Goal: Transaction & Acquisition: Purchase product/service

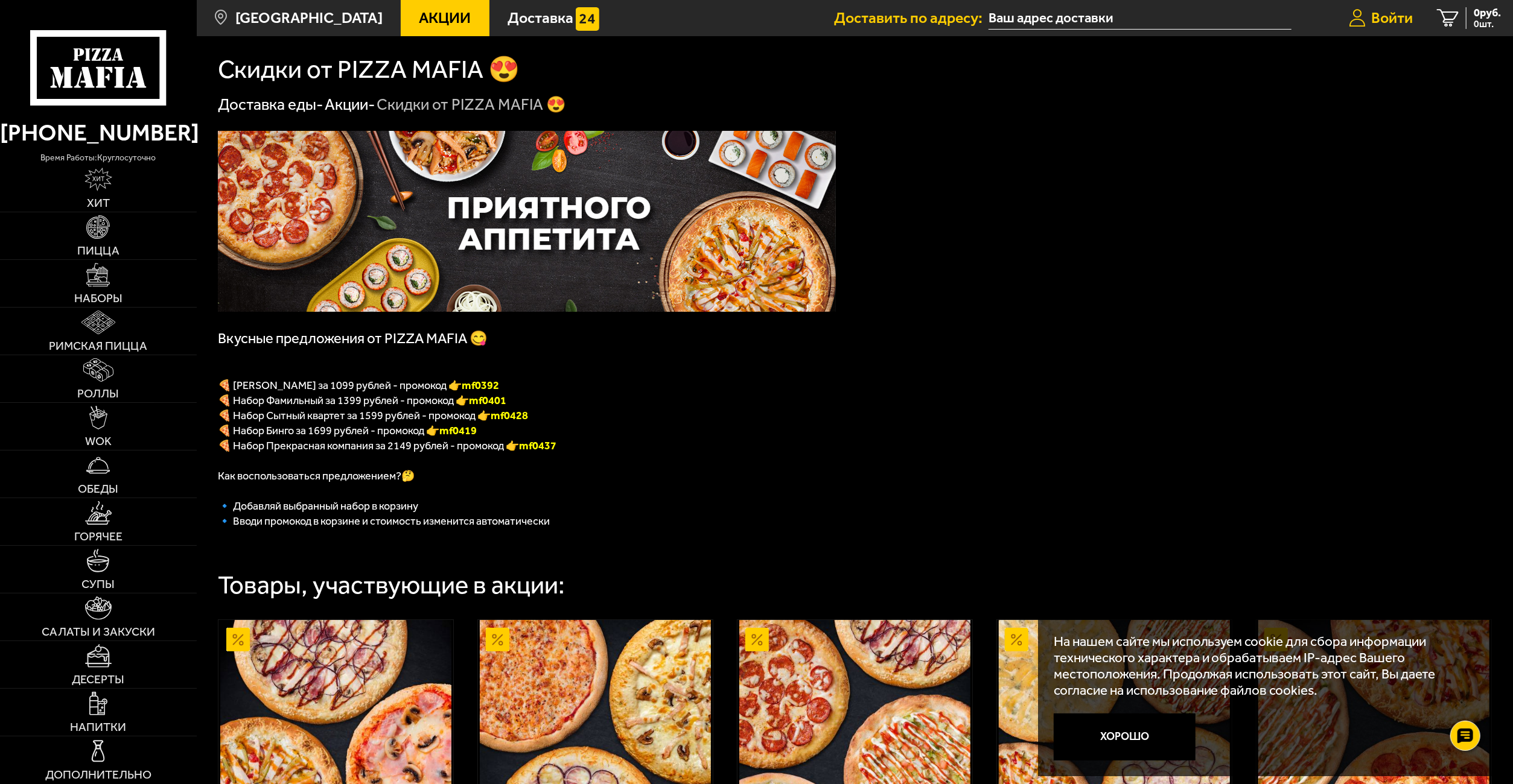
click at [1392, 15] on span "Войти" at bounding box center [1392, 18] width 42 height 15
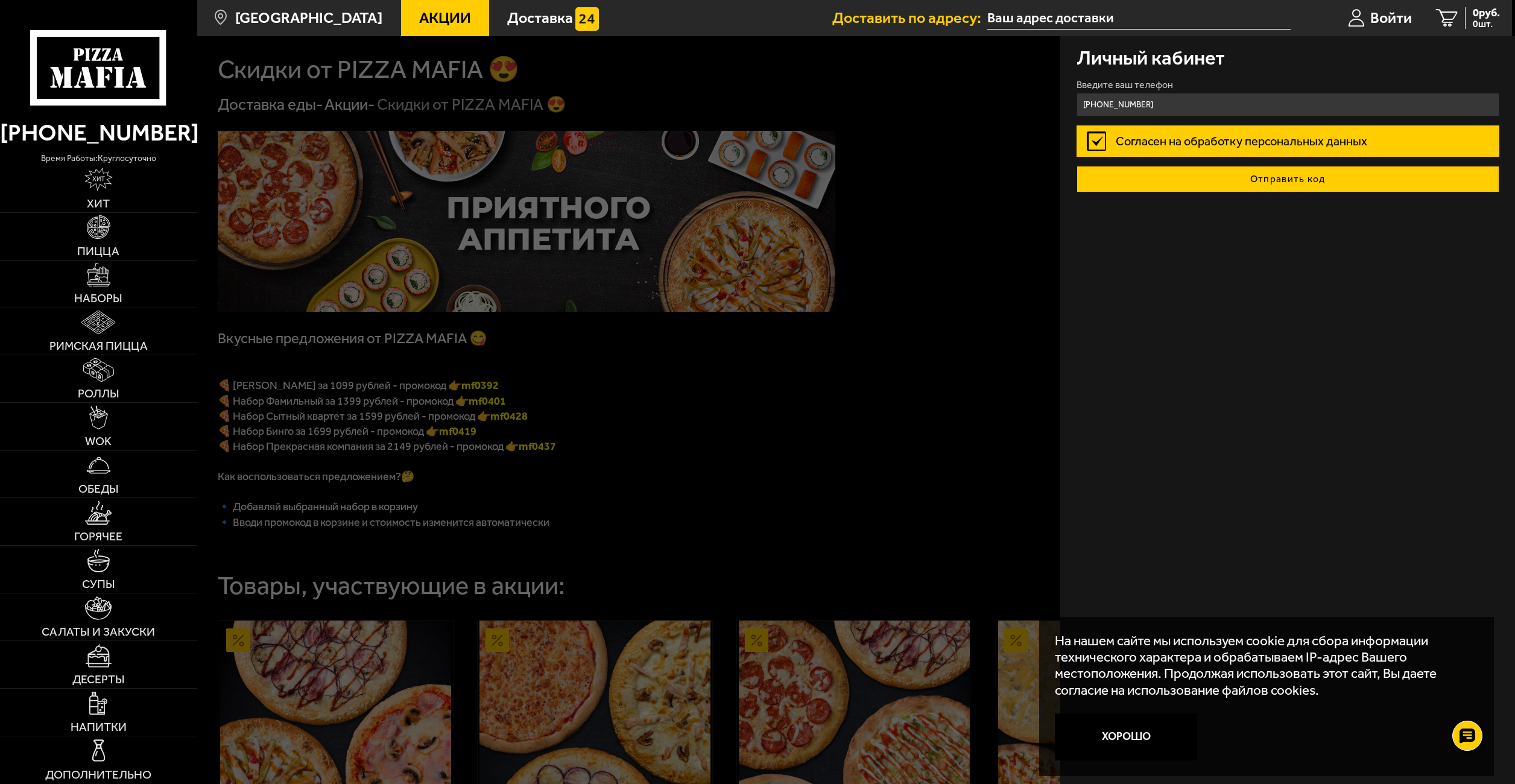
type input "+7 (981) 145-23-87"
click at [1282, 175] on button "Отправить код" at bounding box center [1288, 179] width 423 height 27
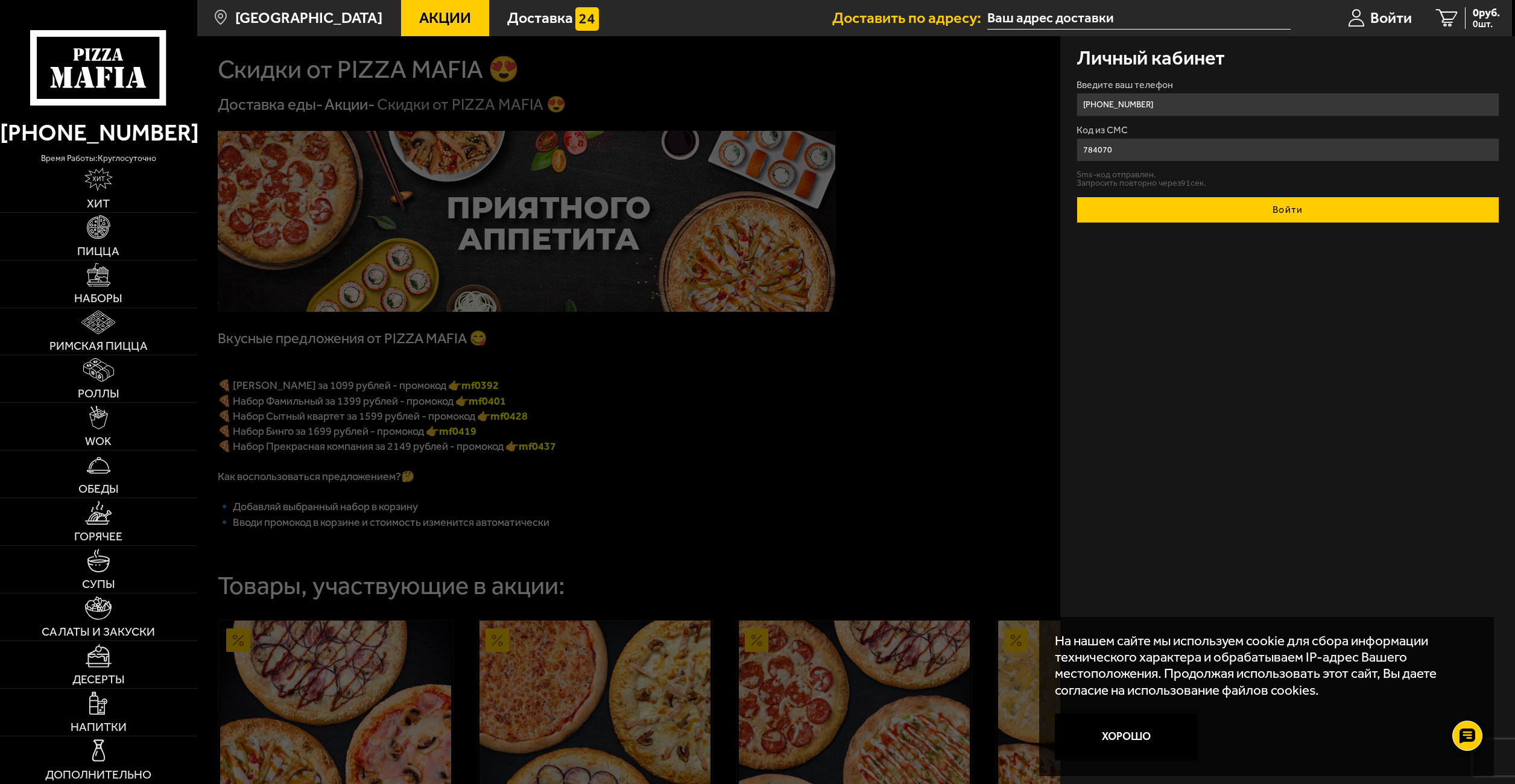
type input "784070"
click at [1294, 217] on button "Войти" at bounding box center [1288, 210] width 423 height 27
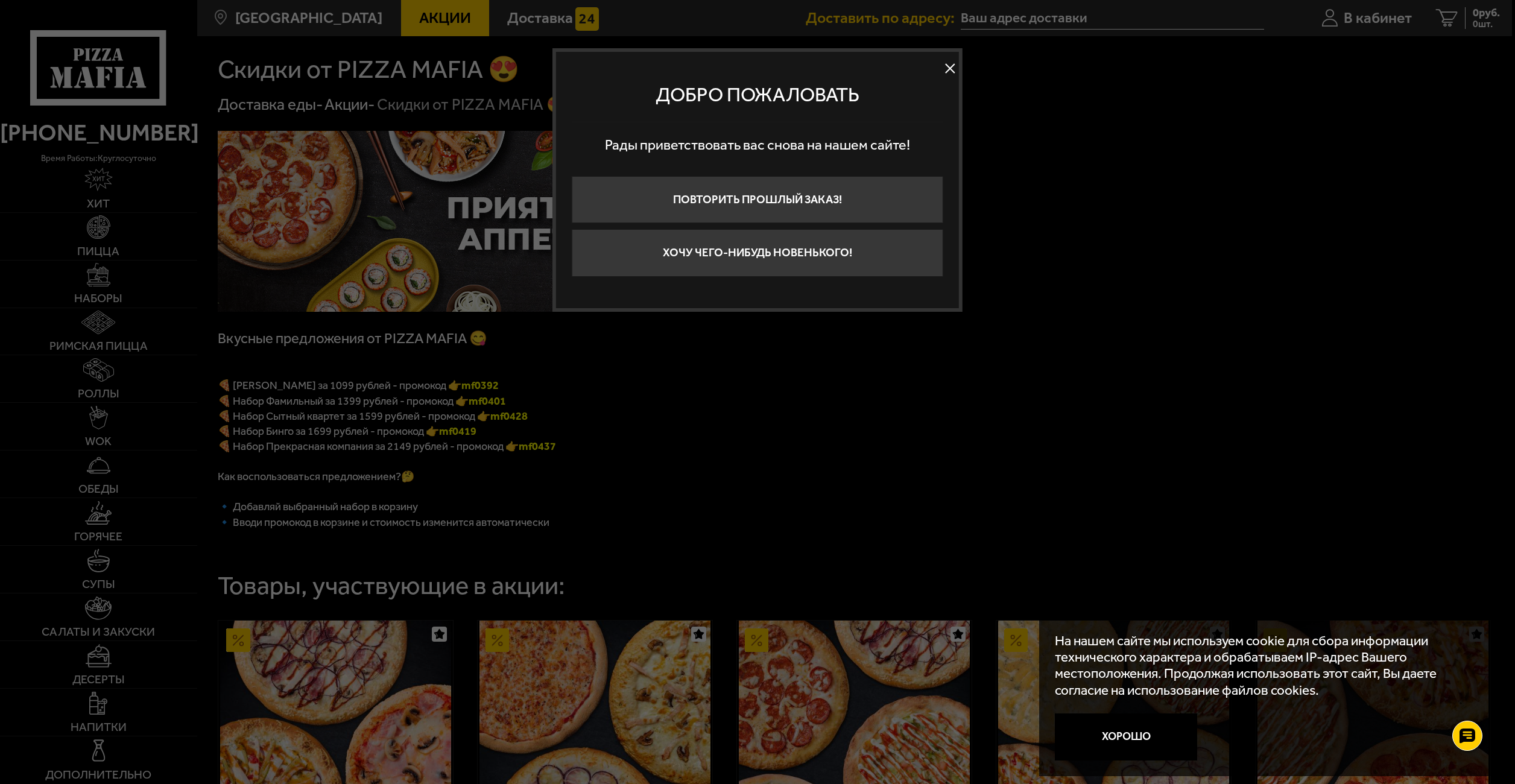
click at [950, 62] on button at bounding box center [950, 68] width 18 height 18
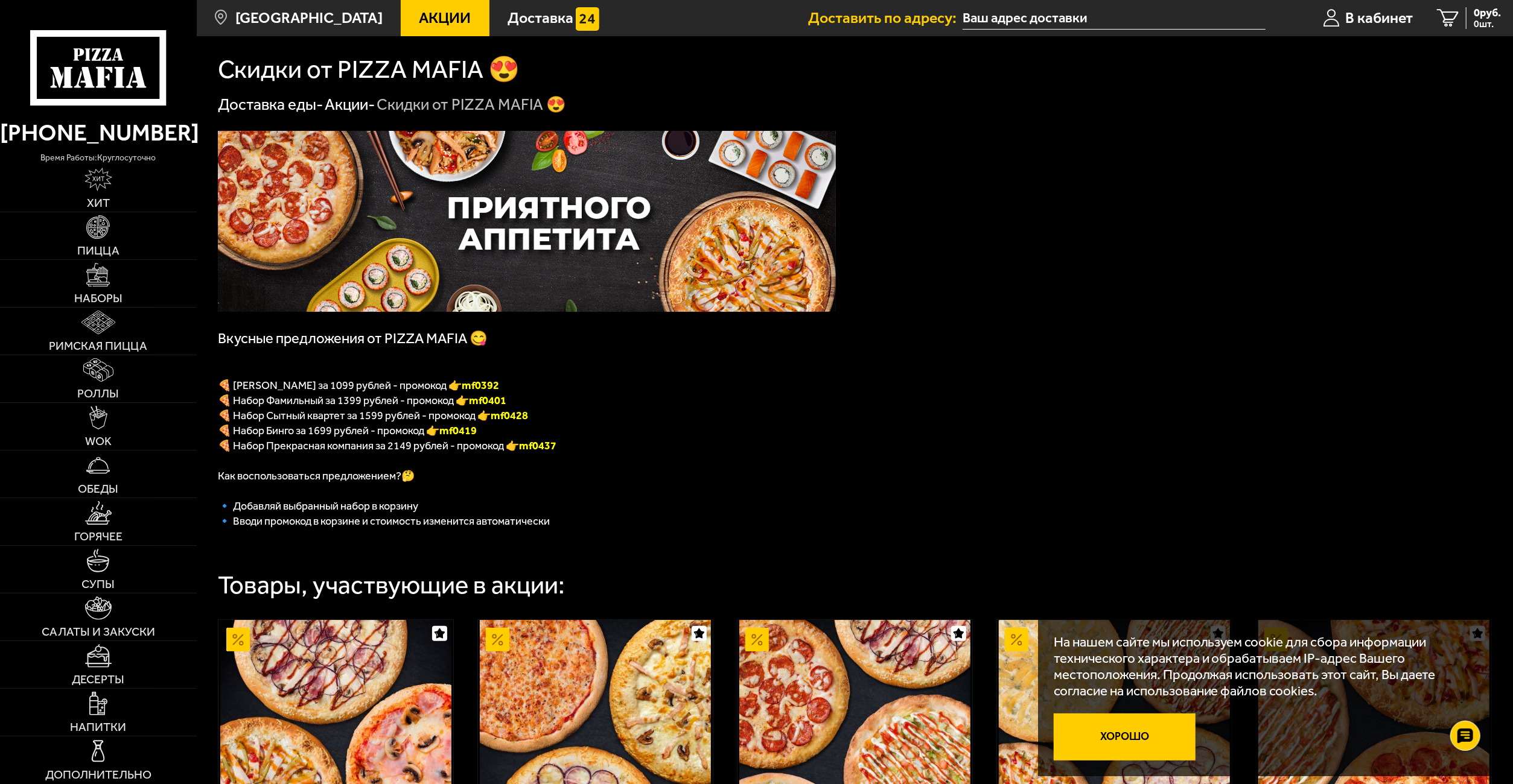
click at [1115, 736] on button "Хорошо" at bounding box center [1124, 736] width 142 height 47
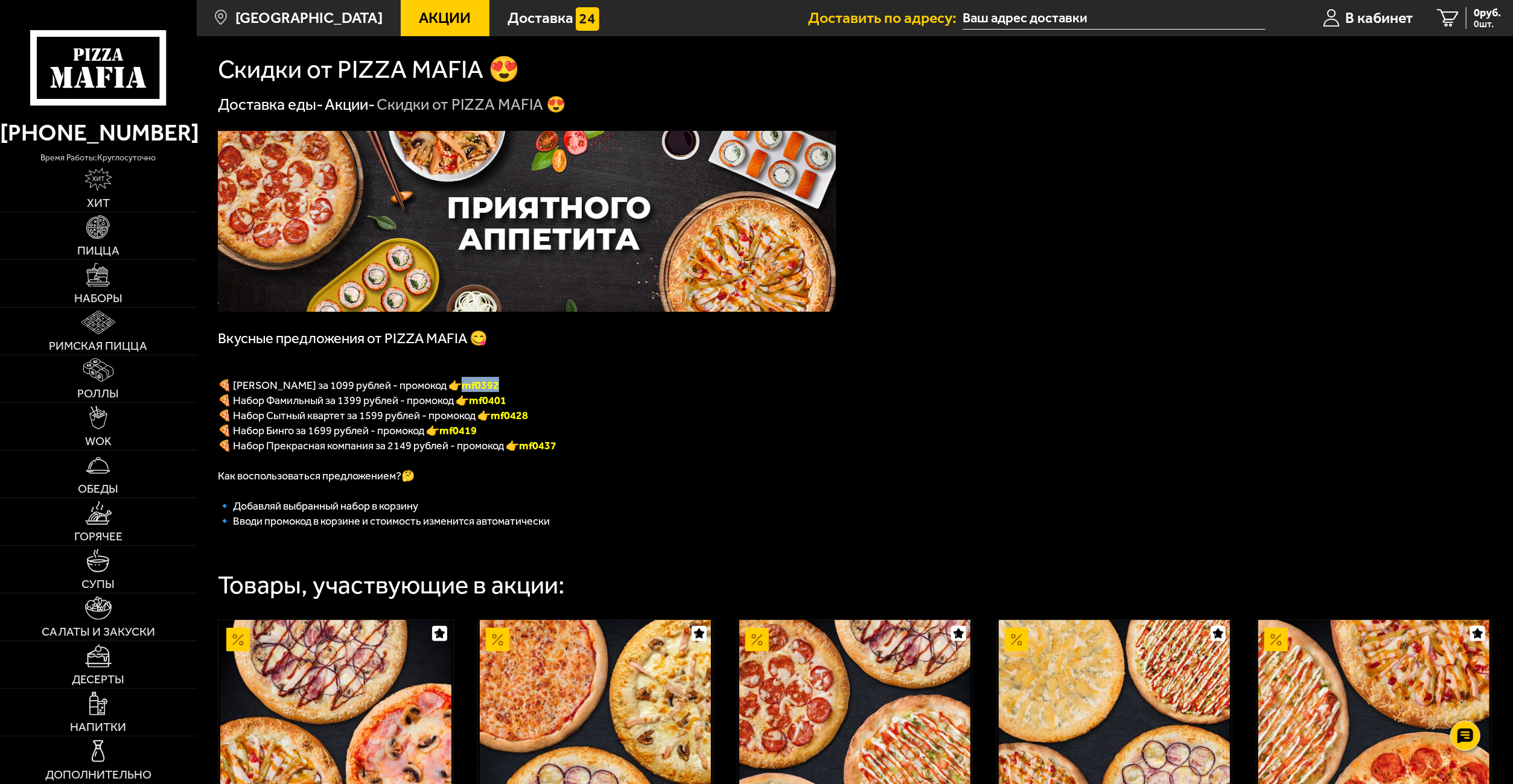
drag, startPoint x: 520, startPoint y: 391, endPoint x: 473, endPoint y: 388, distance: 47.1
click at [473, 388] on p "🍕 Набор Вилладжио за 1099 рублей - промокод 👉 mf0392" at bounding box center [527, 384] width 618 height 15
copy font "mf0392"
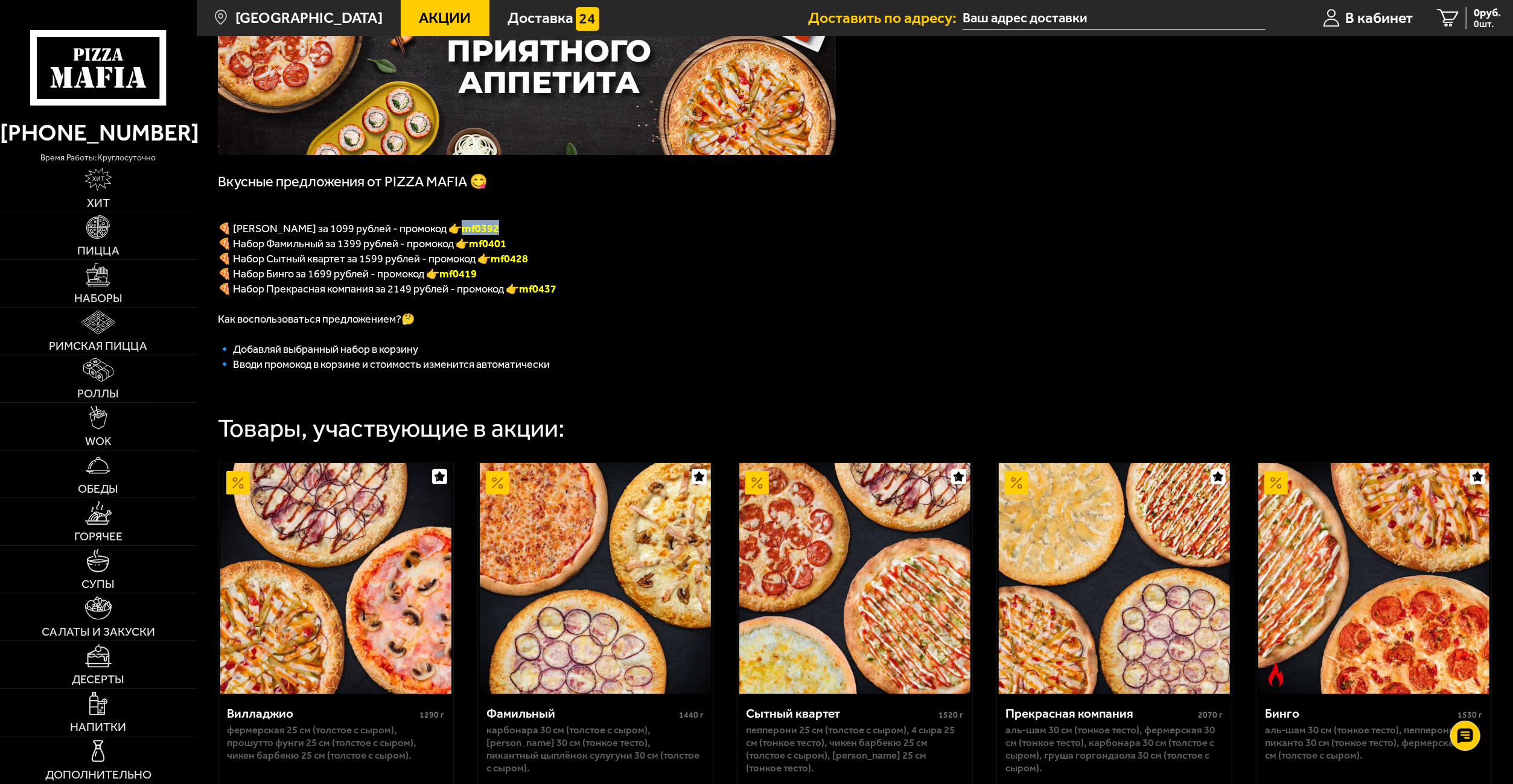
scroll to position [242, 0]
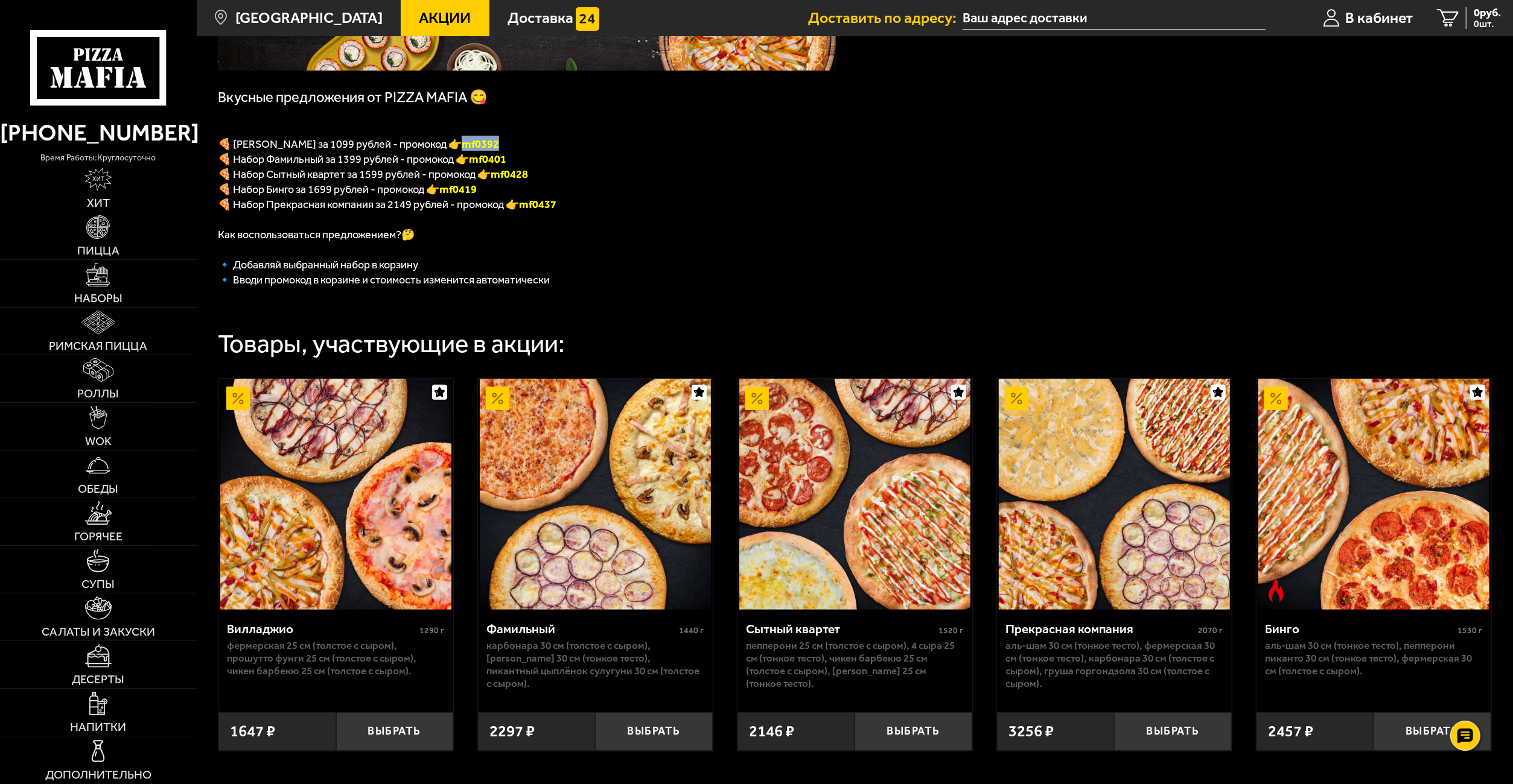
copy font "mf0392"
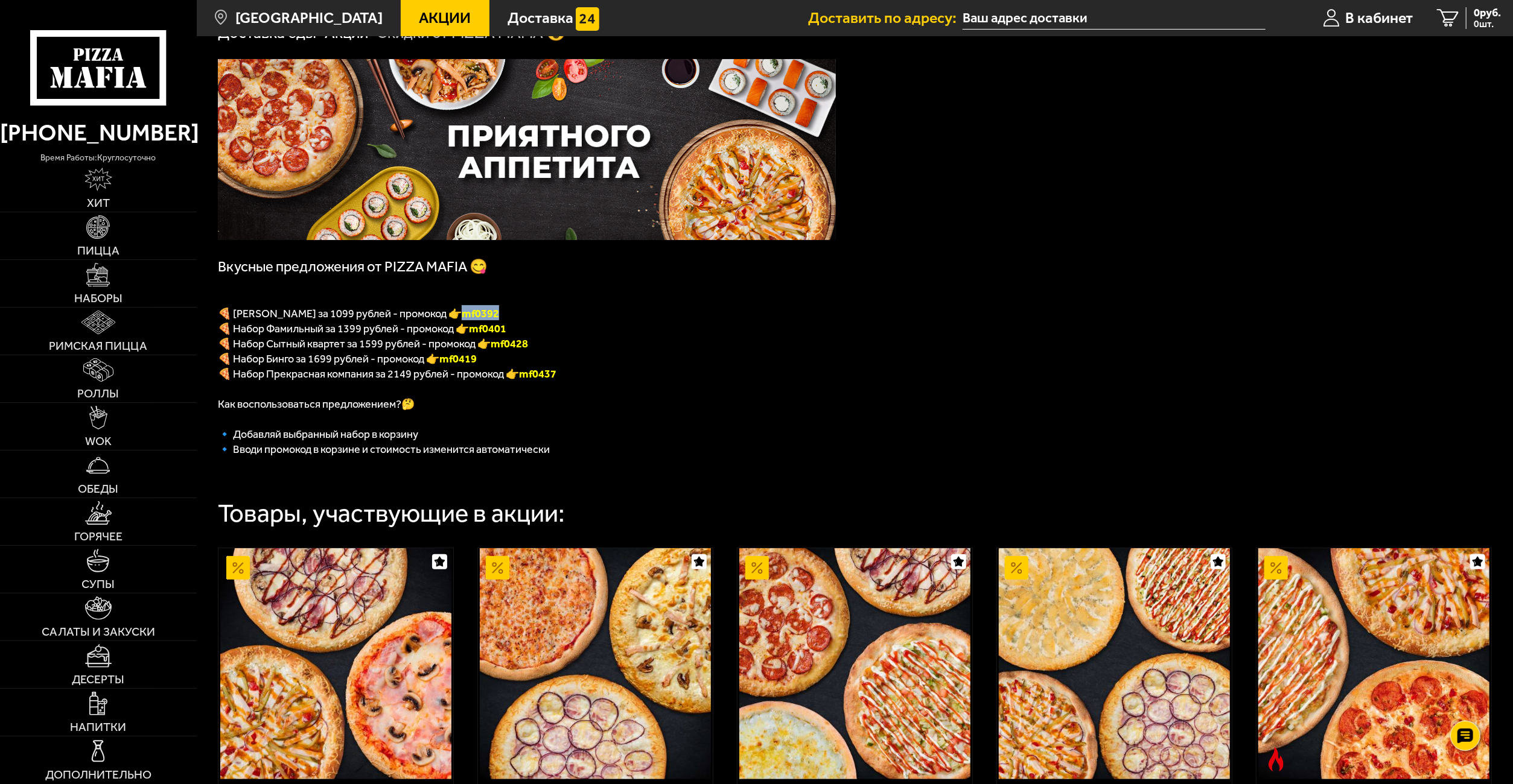
scroll to position [60, 0]
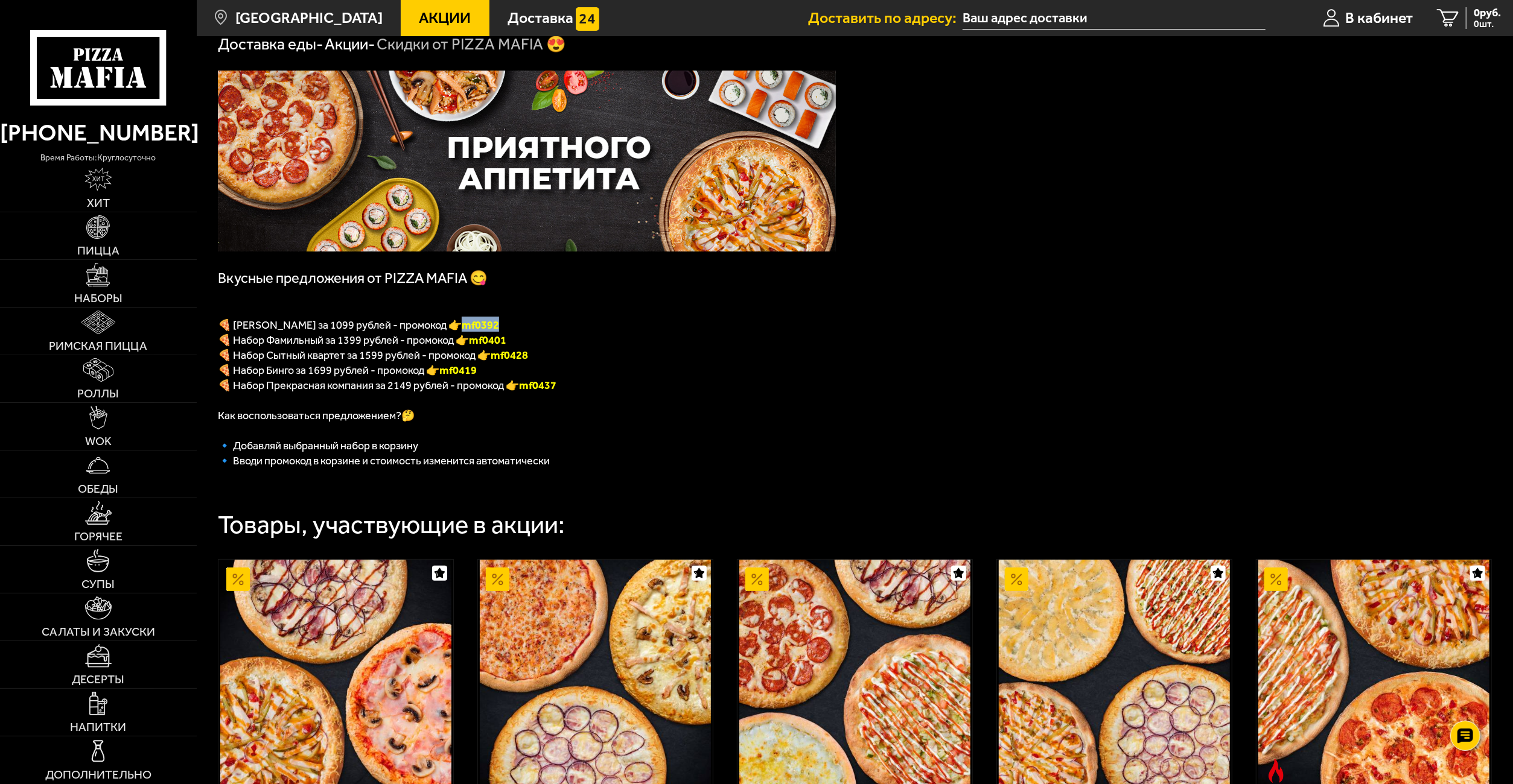
copy font "mf0392"
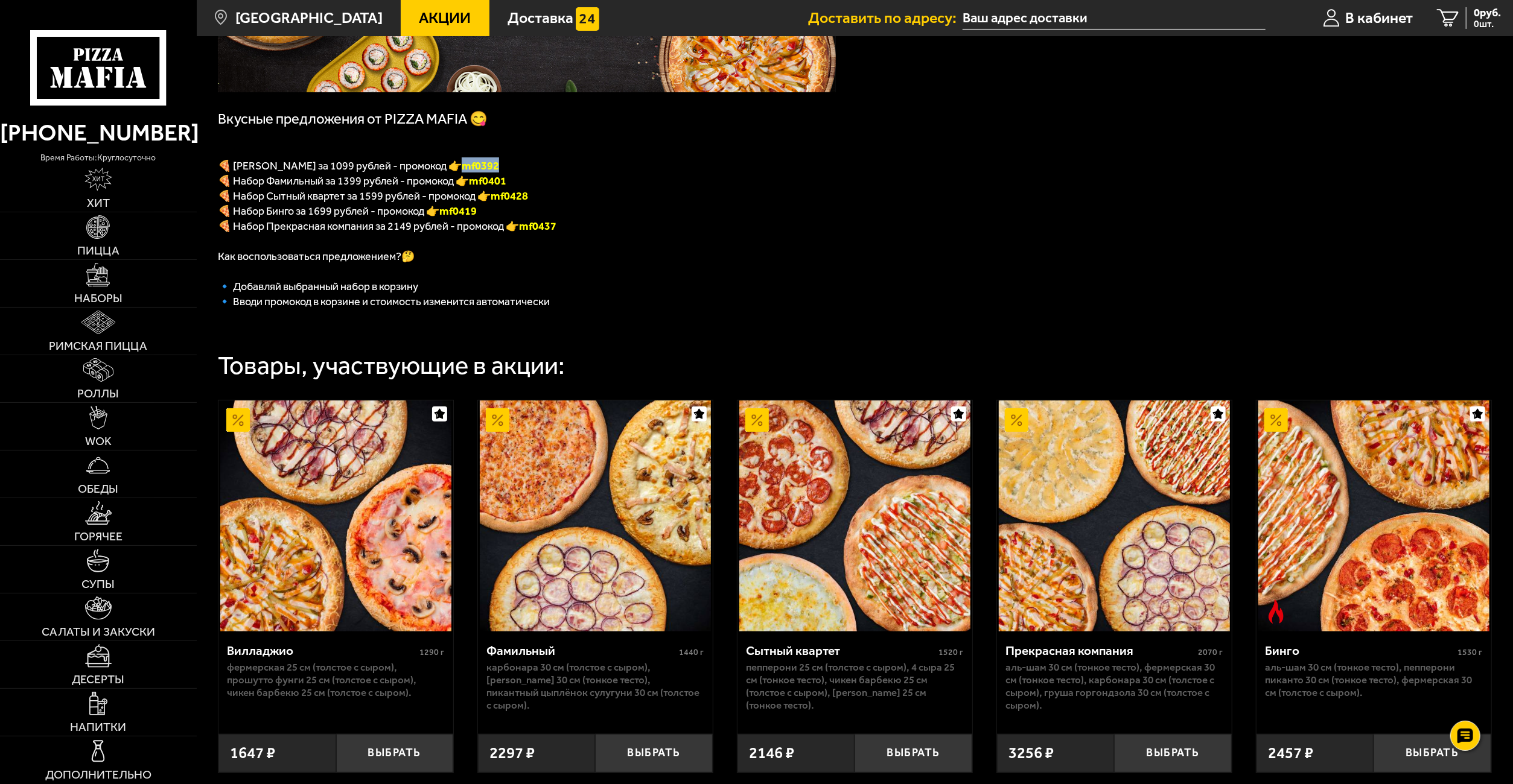
scroll to position [302, 0]
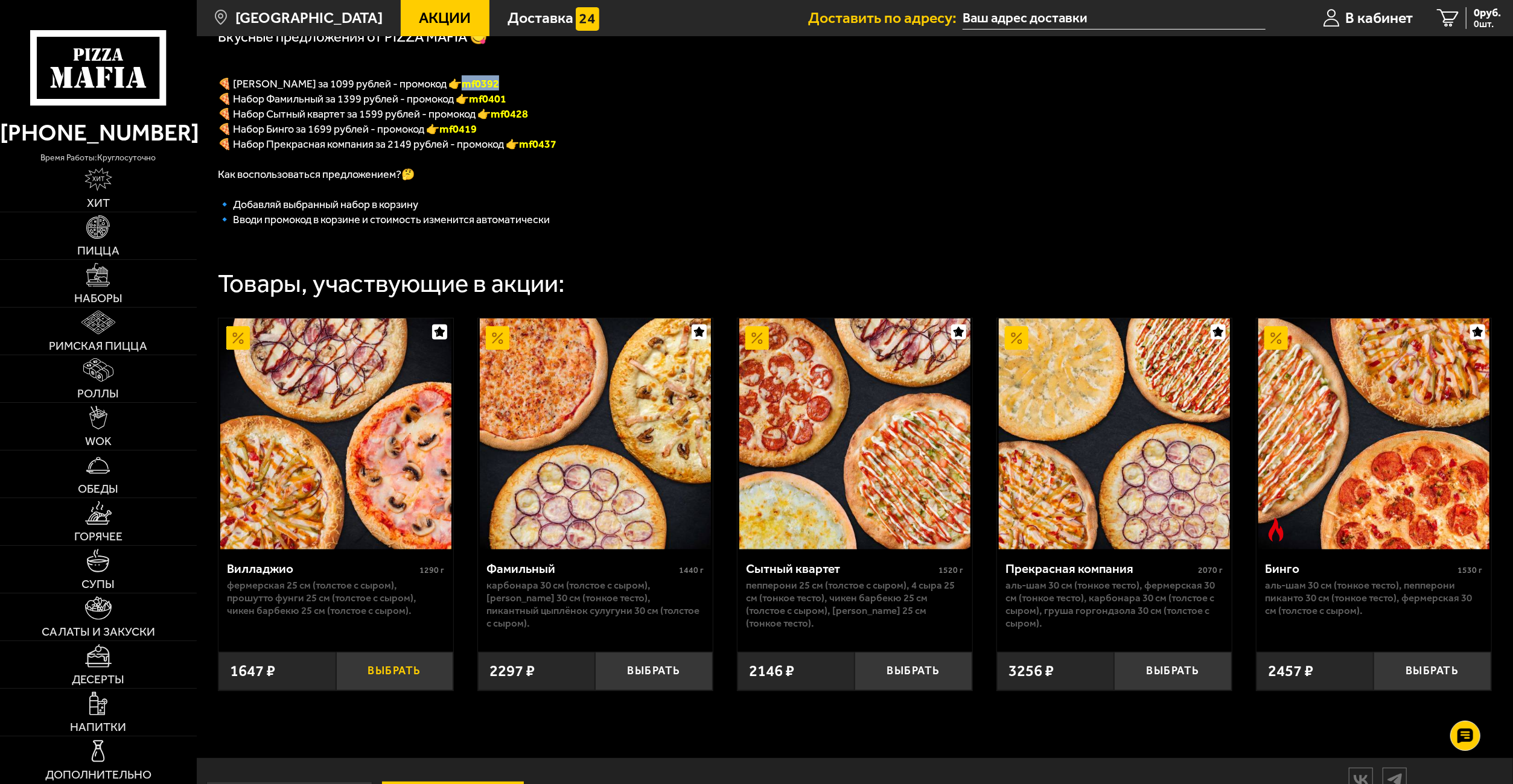
click at [418, 671] on button "Выбрать" at bounding box center [395, 672] width 117 height 39
click at [1460, 19] on span "1 шт." at bounding box center [1478, 24] width 45 height 10
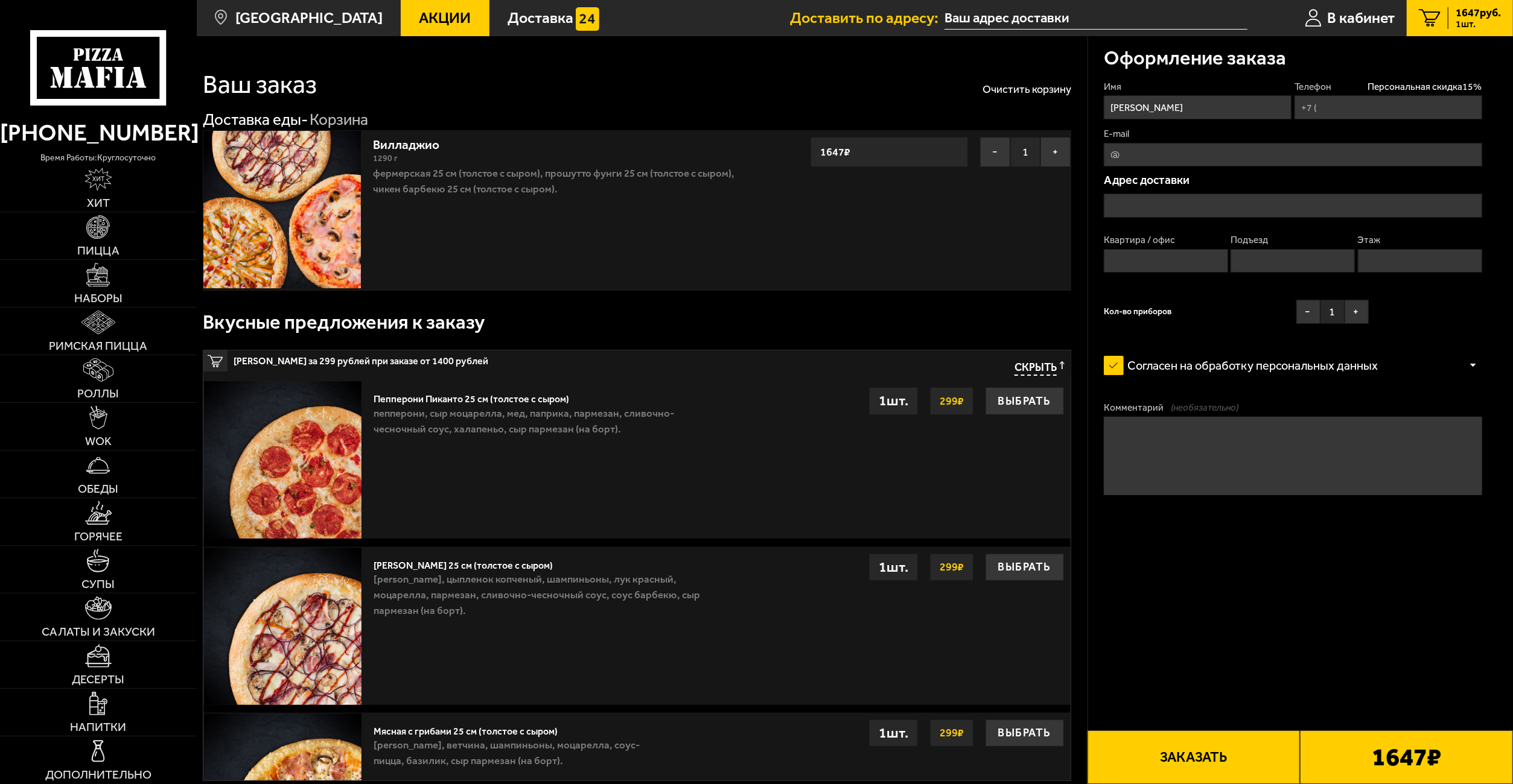
type input "+7 (981) 145-23-87"
type input "[STREET_ADDRESS]"
type input "141"
type input "3"
type input "5"
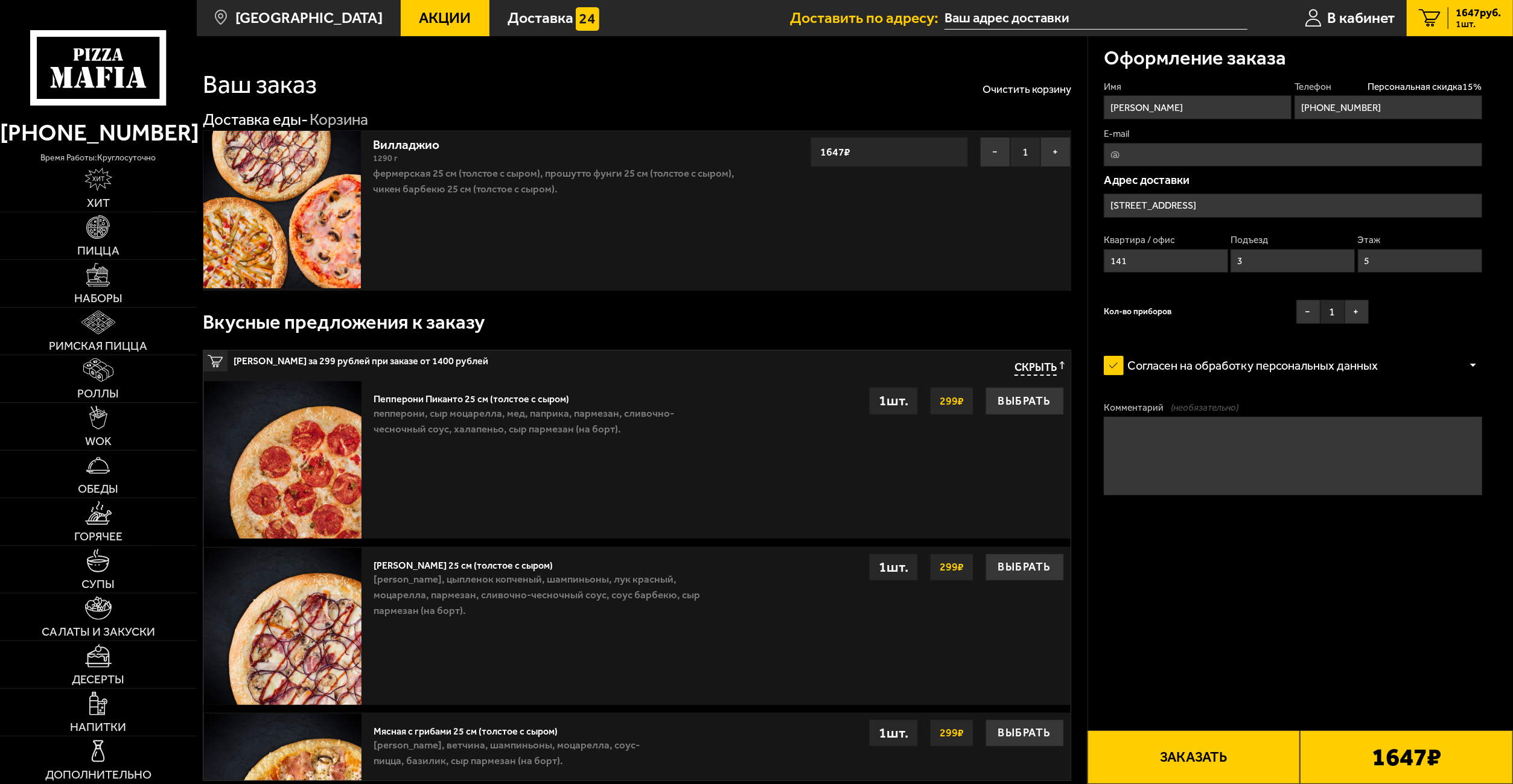
type input "проспект Ударников, 43к2"
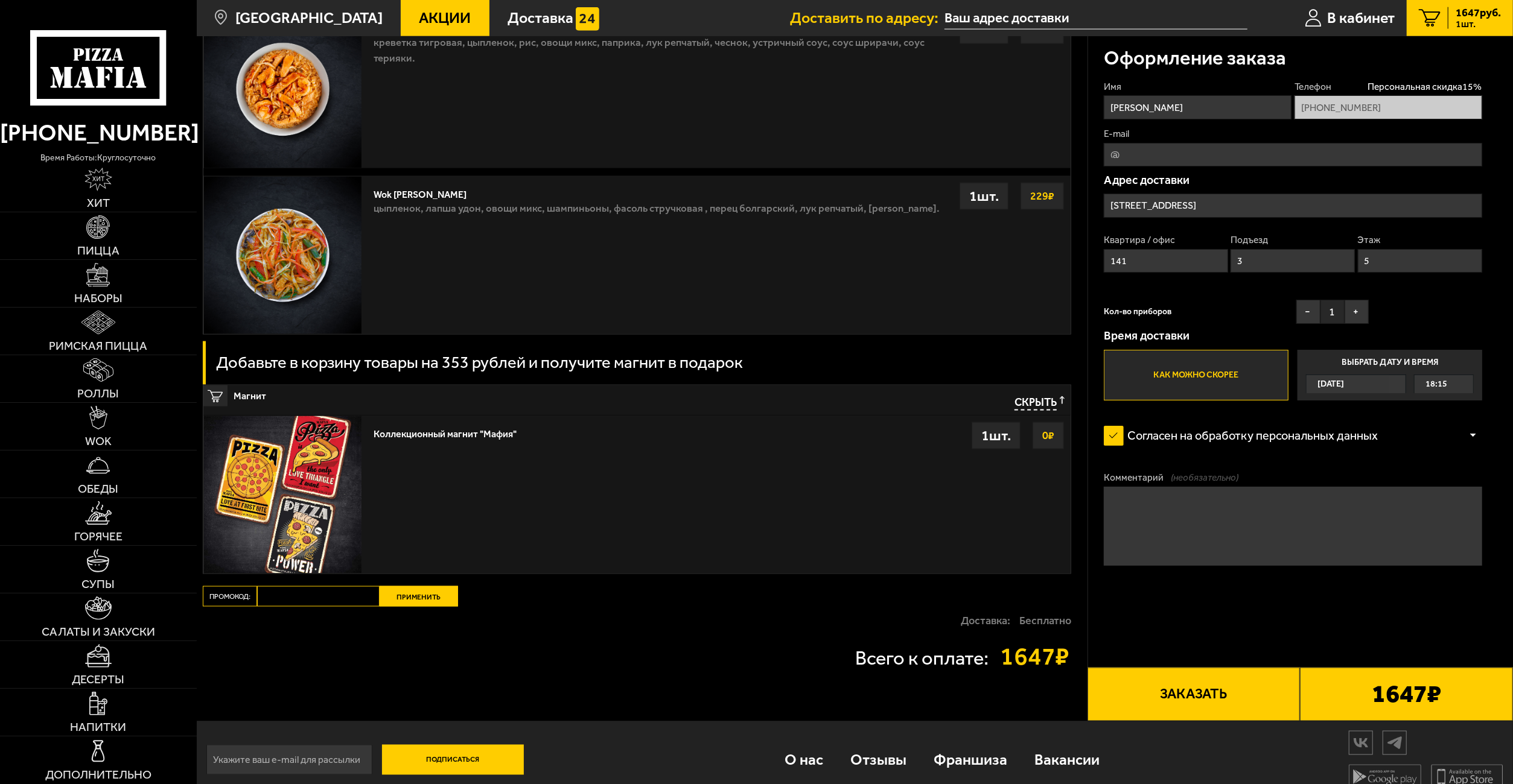
scroll to position [1664, 0]
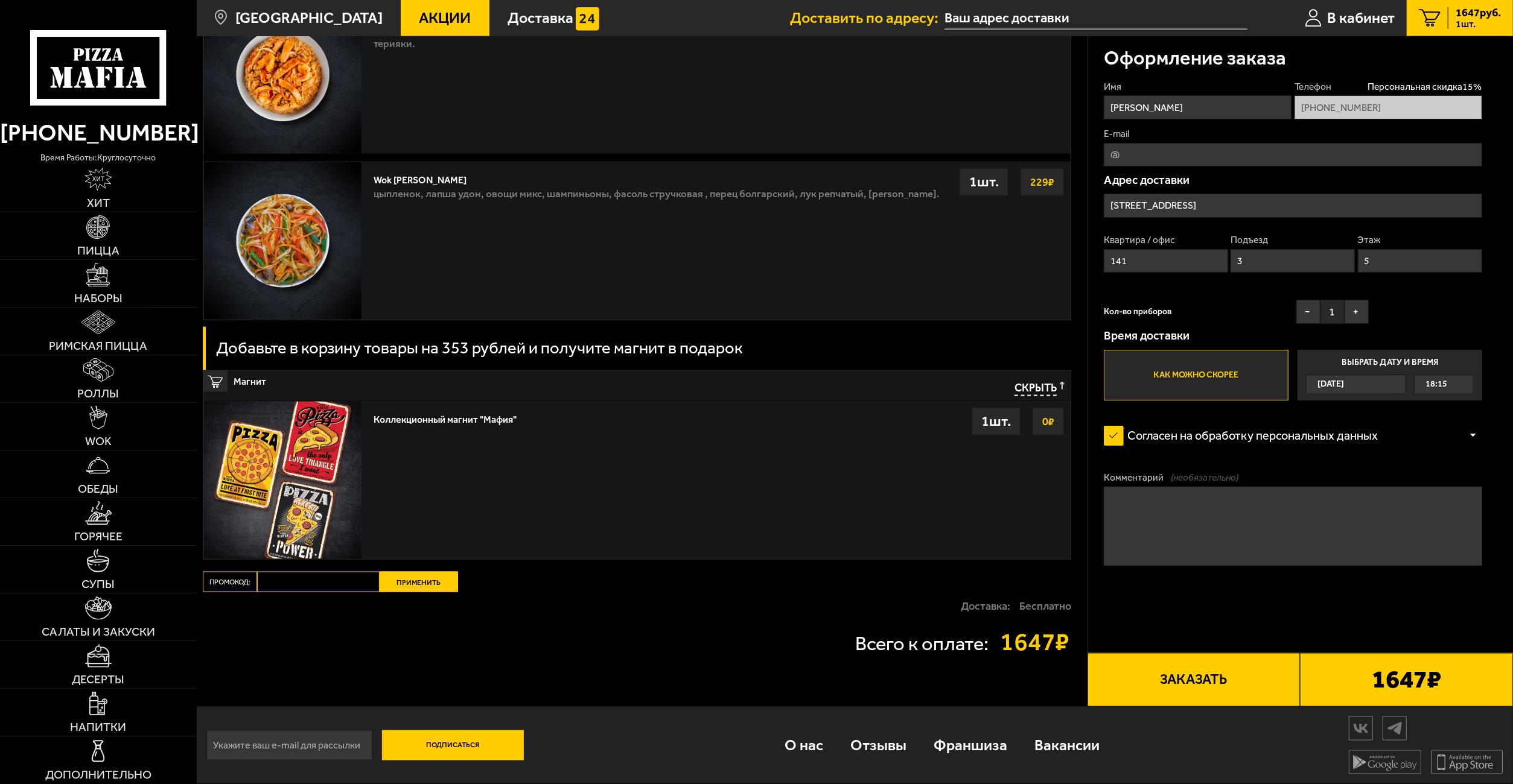
click at [313, 580] on input "Промокод:" at bounding box center [318, 581] width 122 height 20
paste input "mf0392"
type input "mf0392"
click at [418, 583] on button "Применить" at bounding box center [419, 581] width 79 height 20
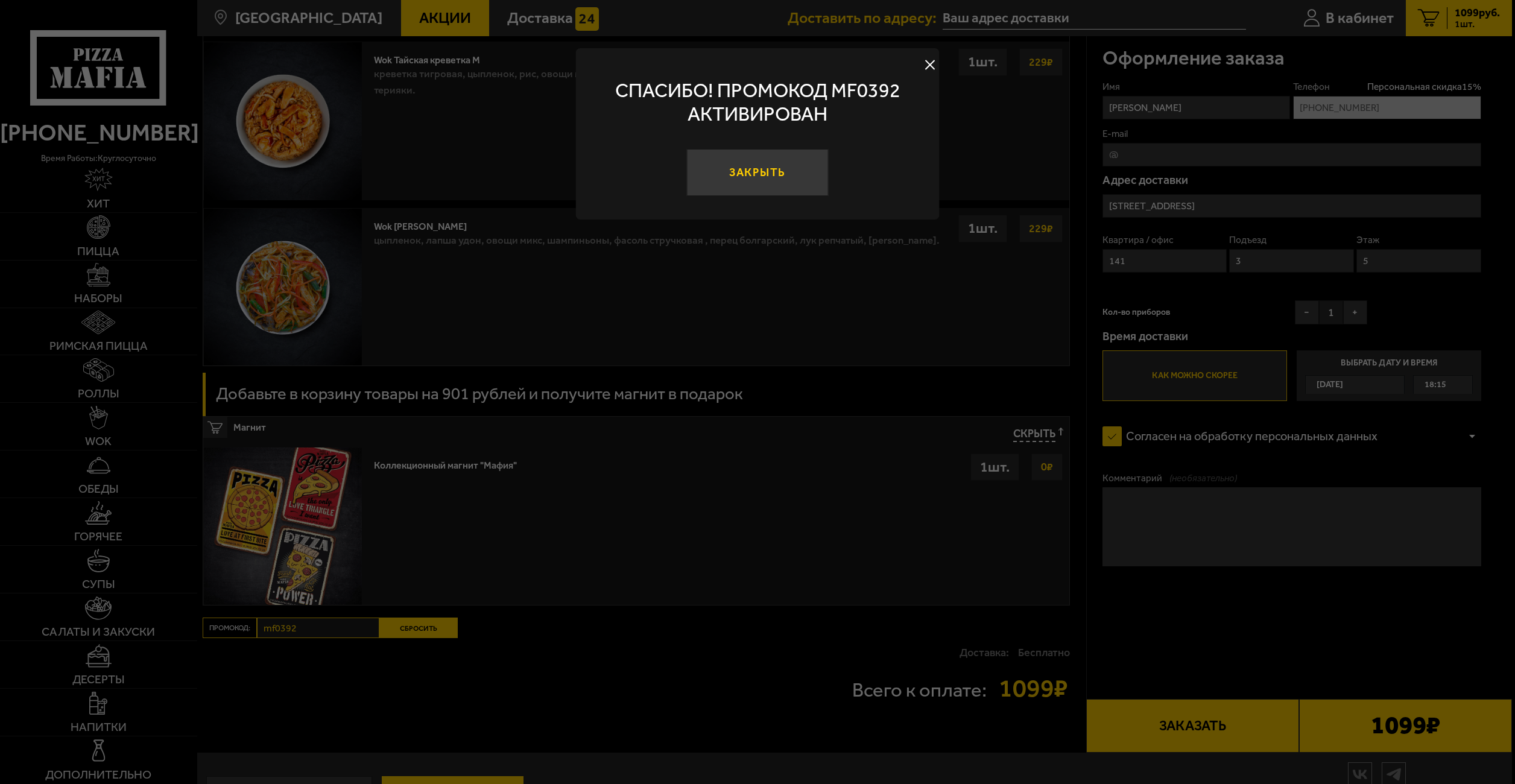
click at [776, 175] on button "Закрыть" at bounding box center [758, 173] width 142 height 48
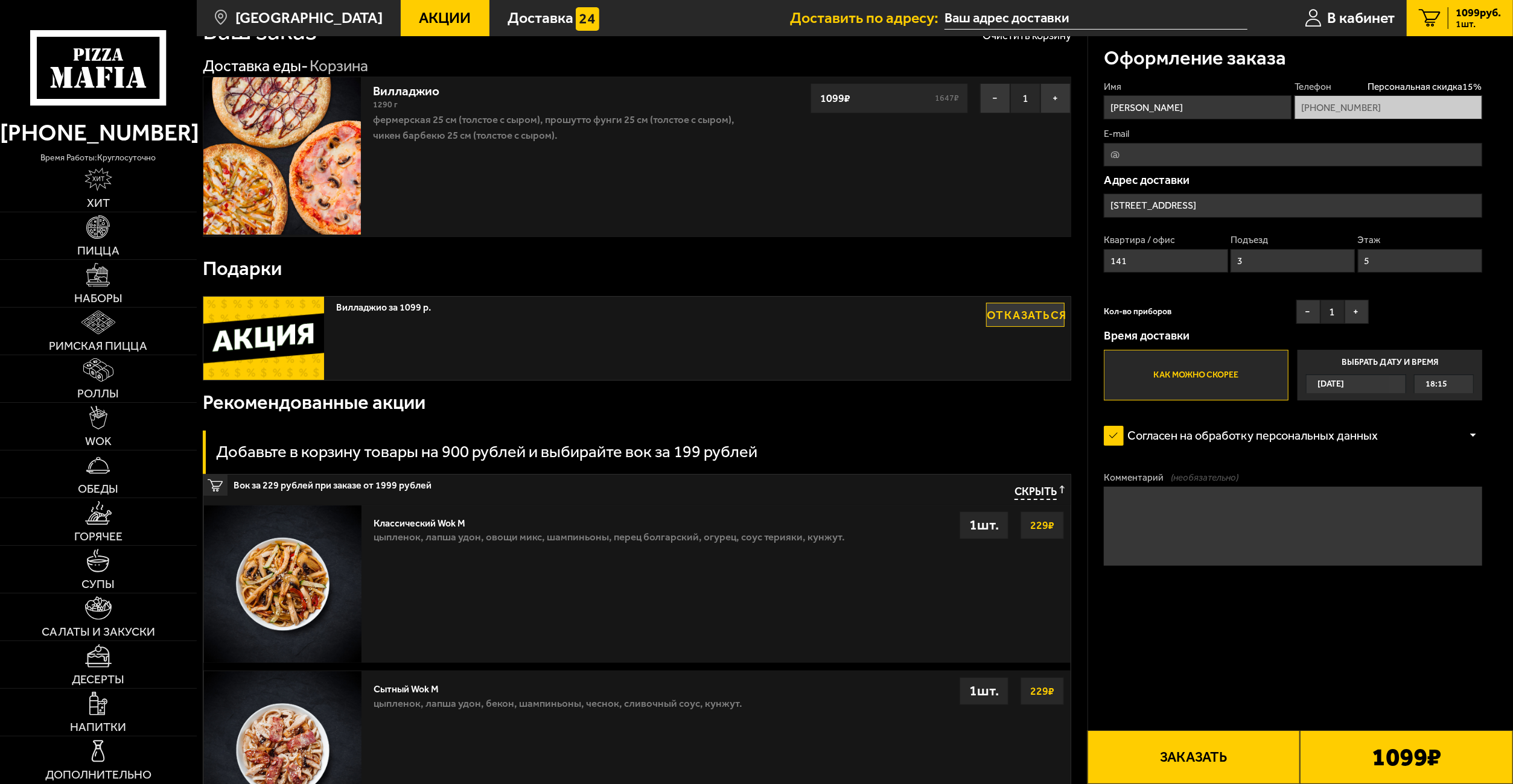
scroll to position [60, 0]
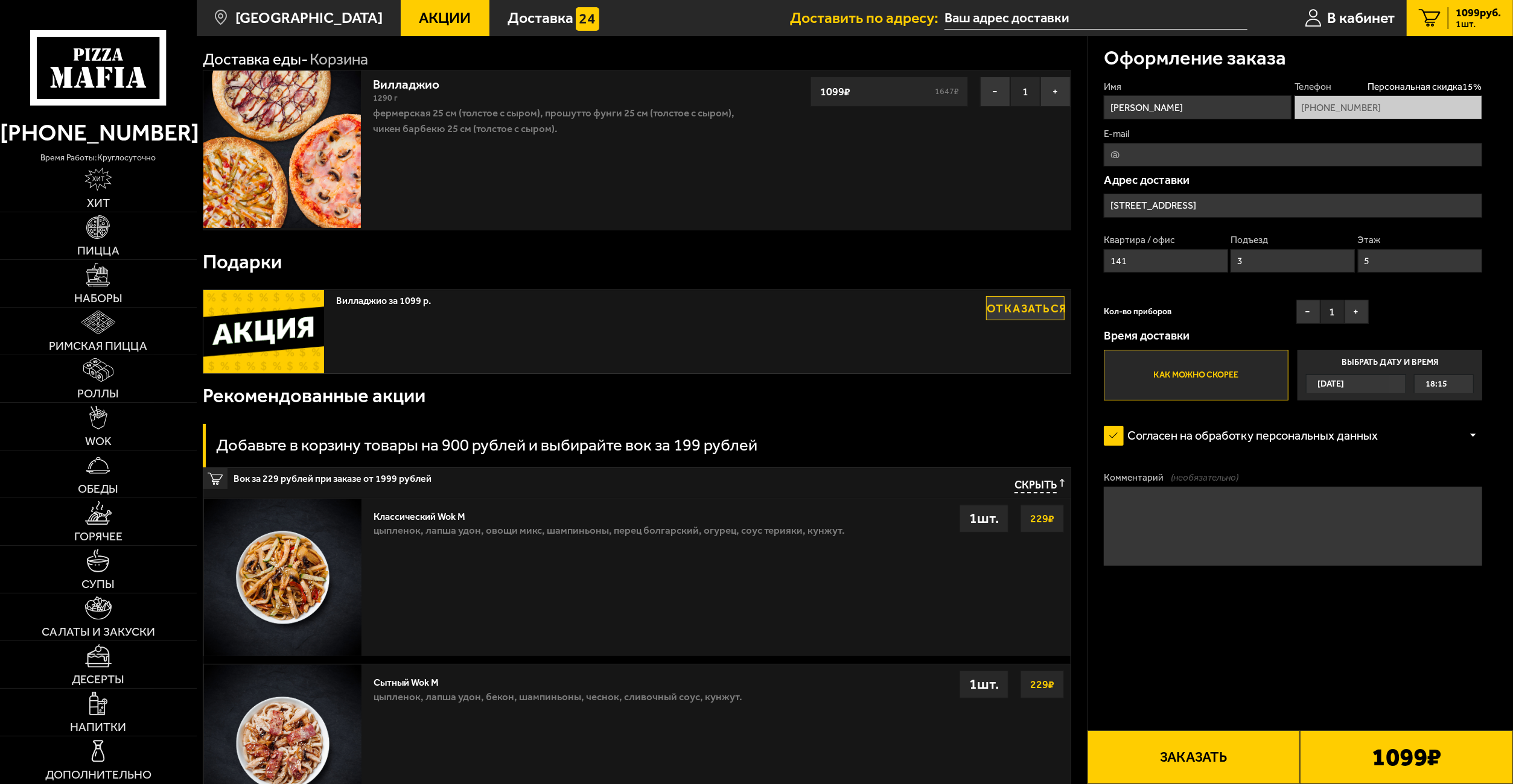
click at [1107, 150] on input "E-mail" at bounding box center [1293, 155] width 378 height 24
type input "azraeel@bk.ru"
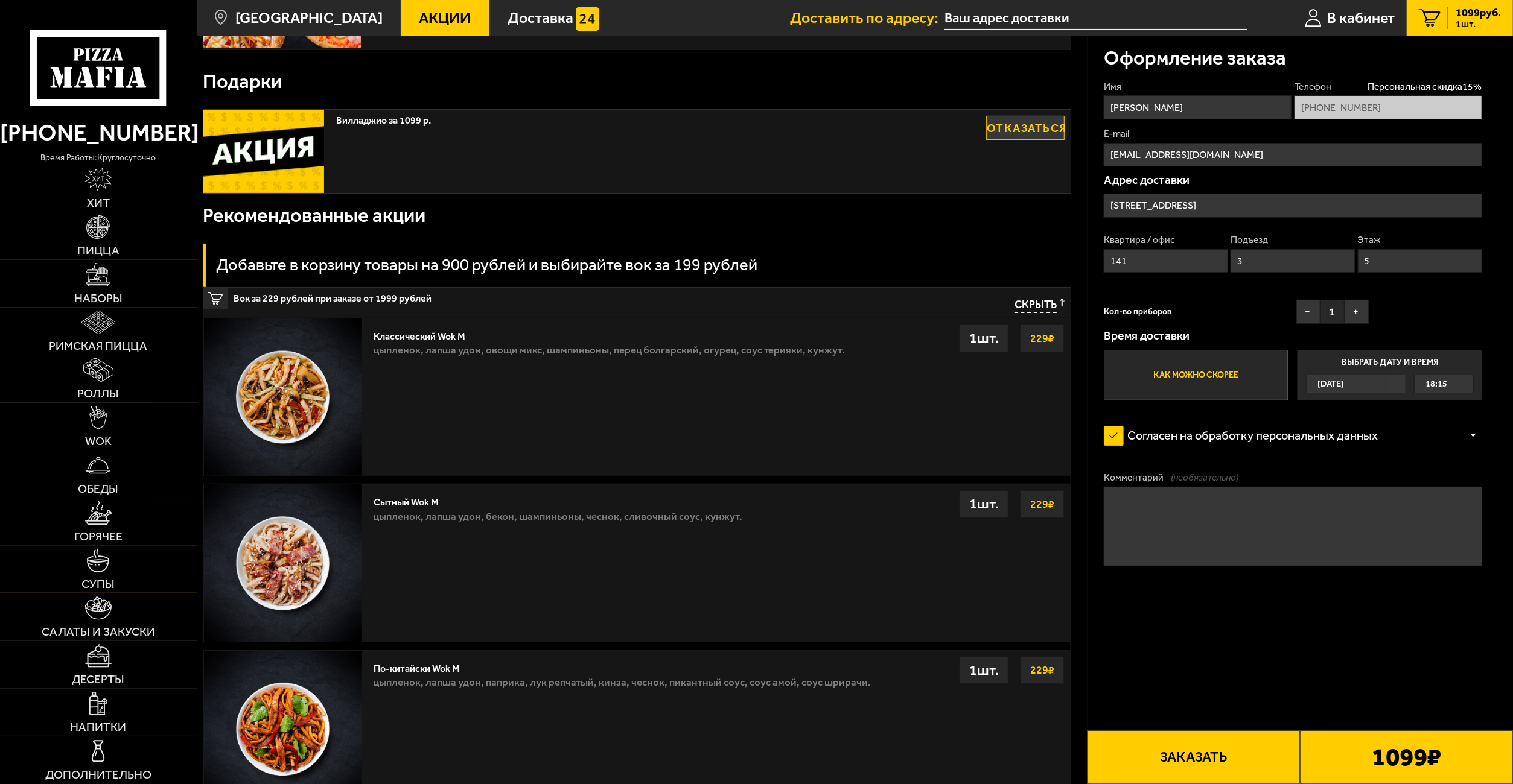
scroll to position [242, 0]
click at [107, 666] on img at bounding box center [97, 656] width 26 height 24
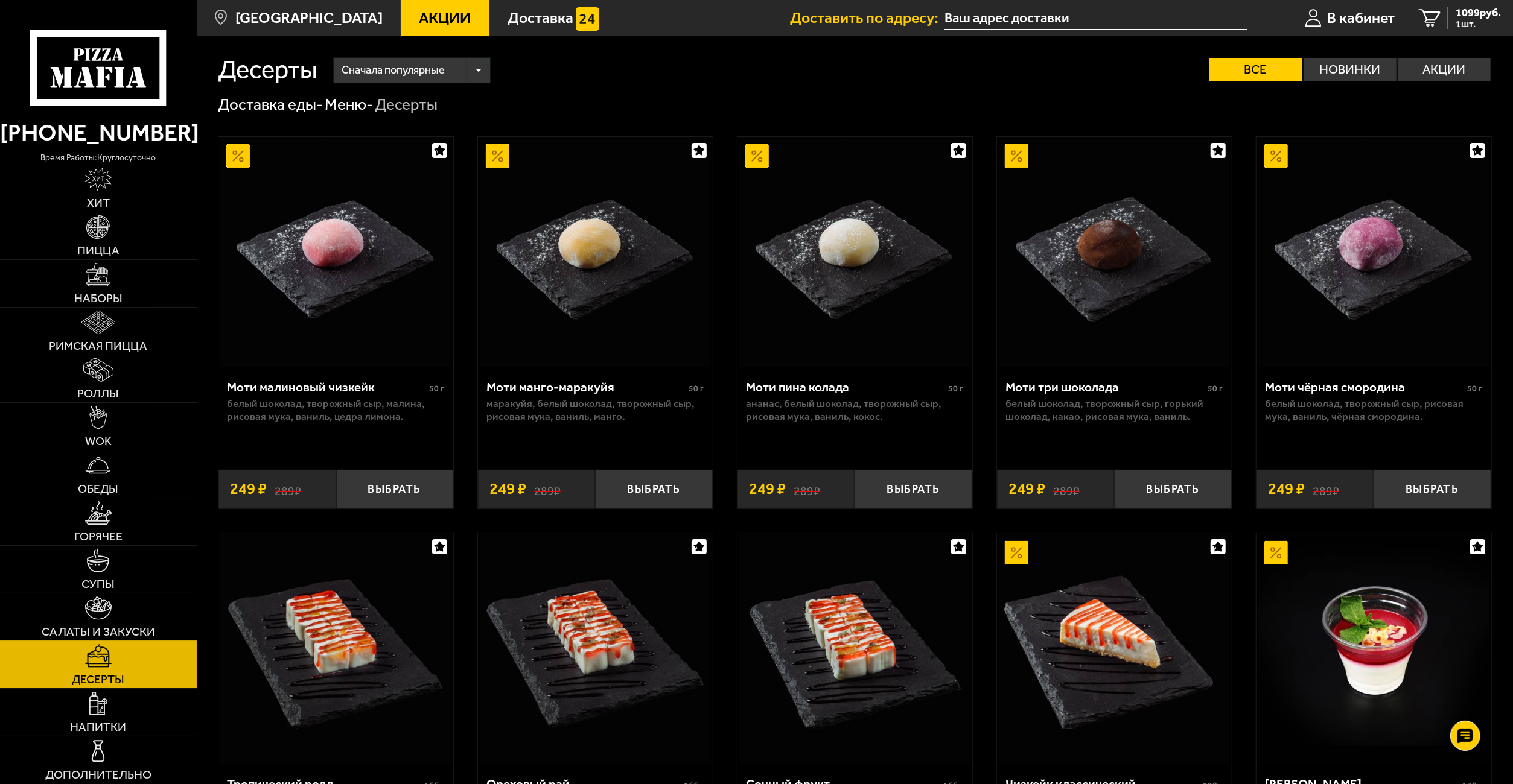
click at [104, 610] on img at bounding box center [98, 608] width 27 height 24
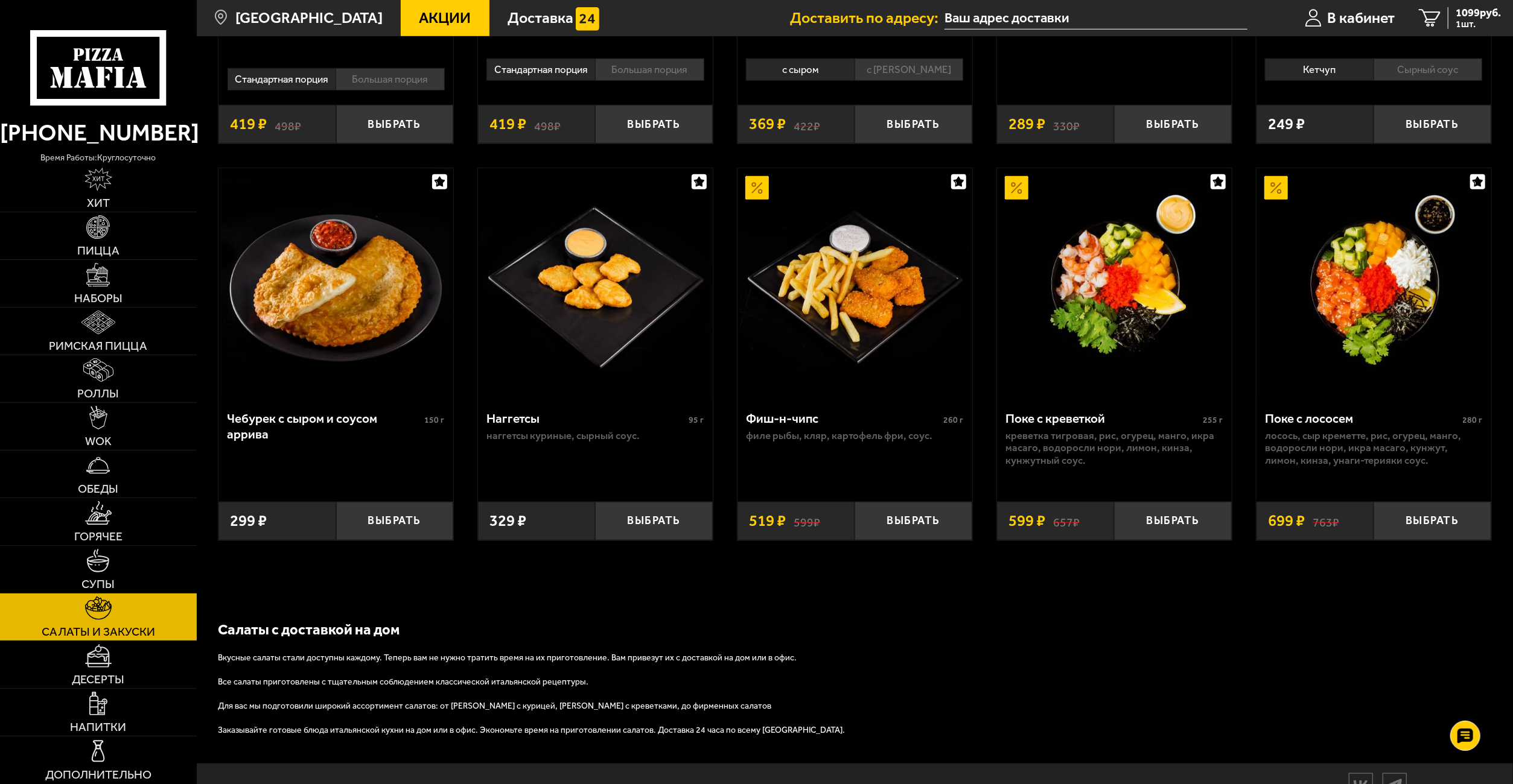
scroll to position [839, 0]
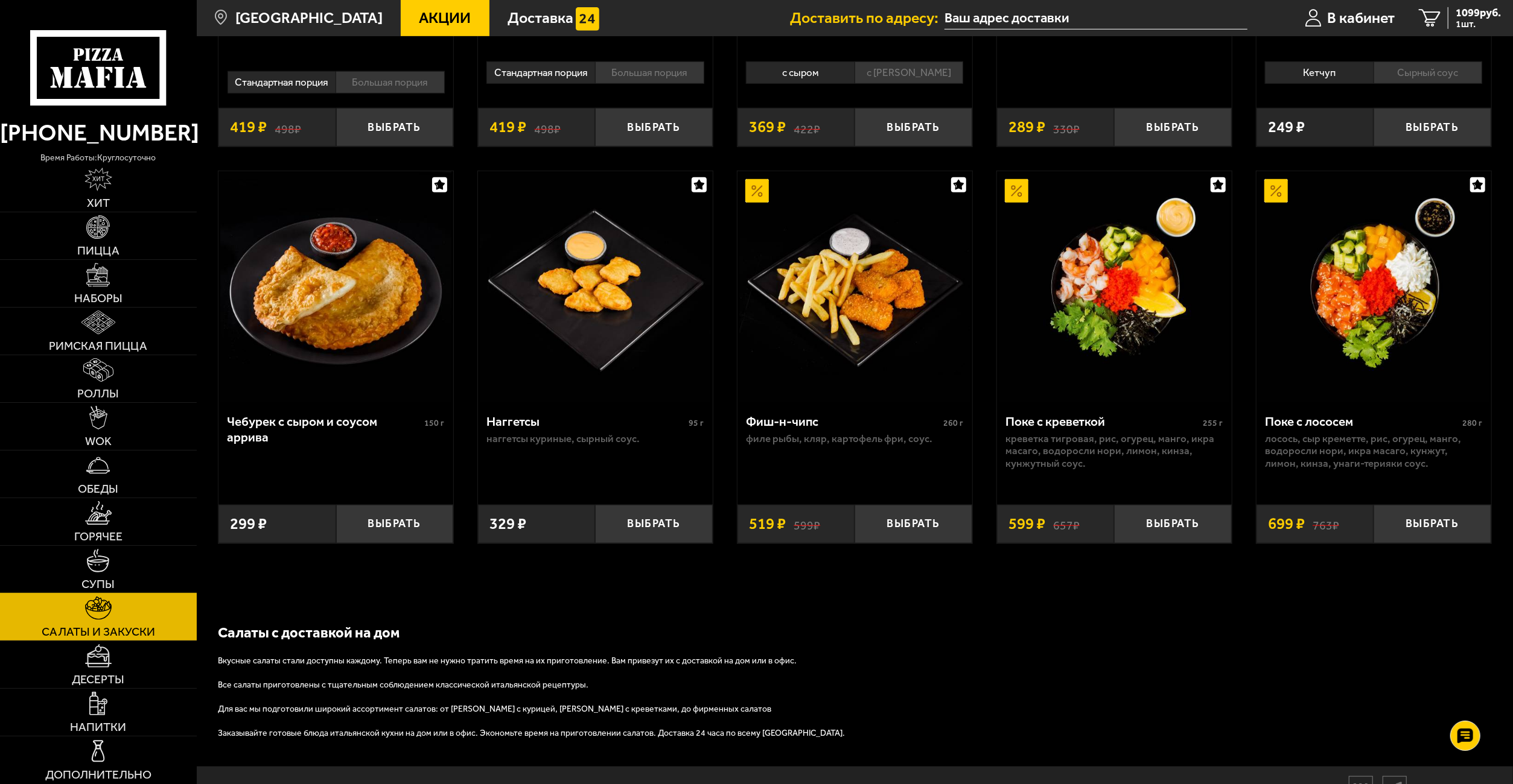
click at [99, 565] on img at bounding box center [97, 560] width 24 height 24
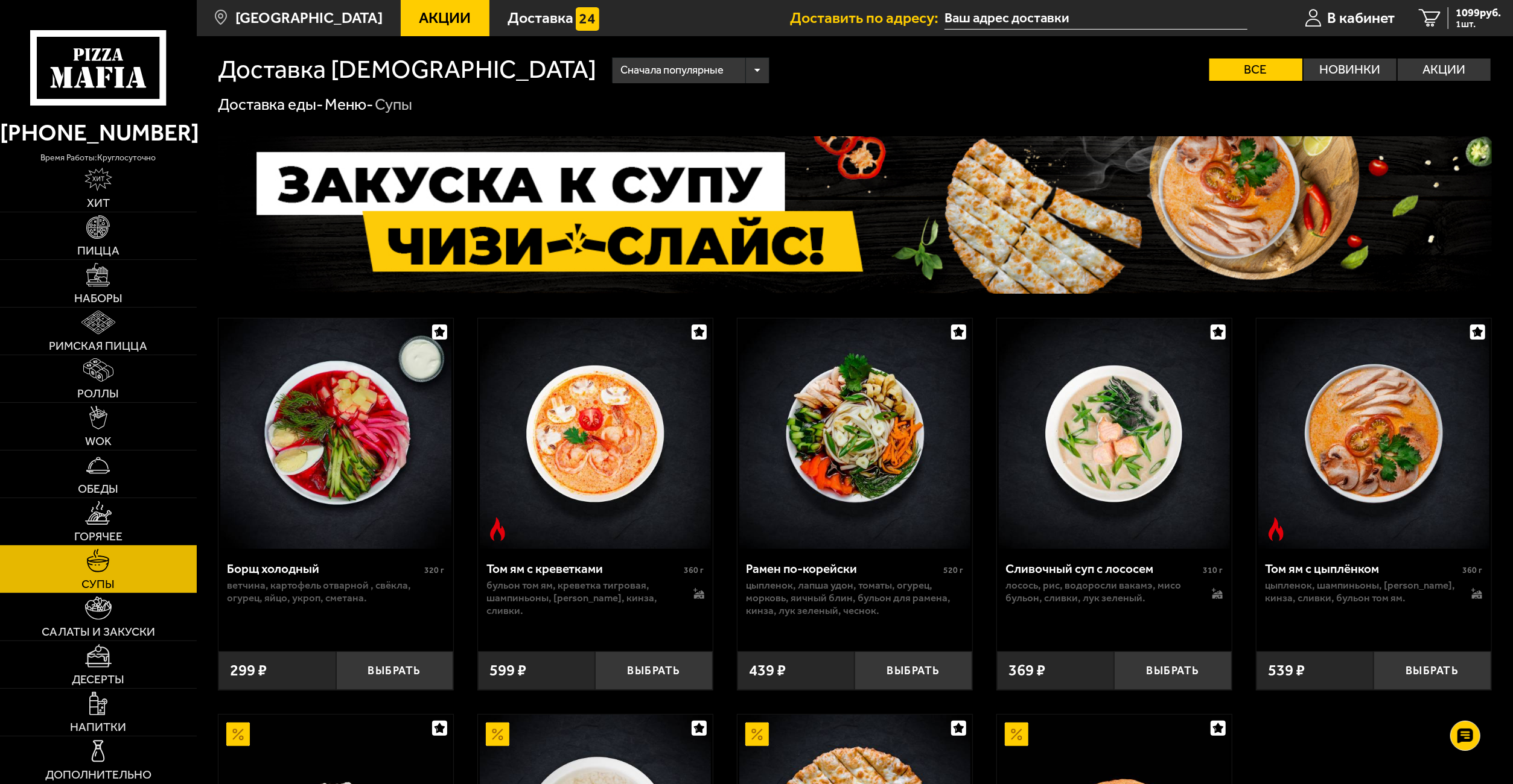
click at [102, 531] on span "Горячее" at bounding box center [98, 537] width 49 height 12
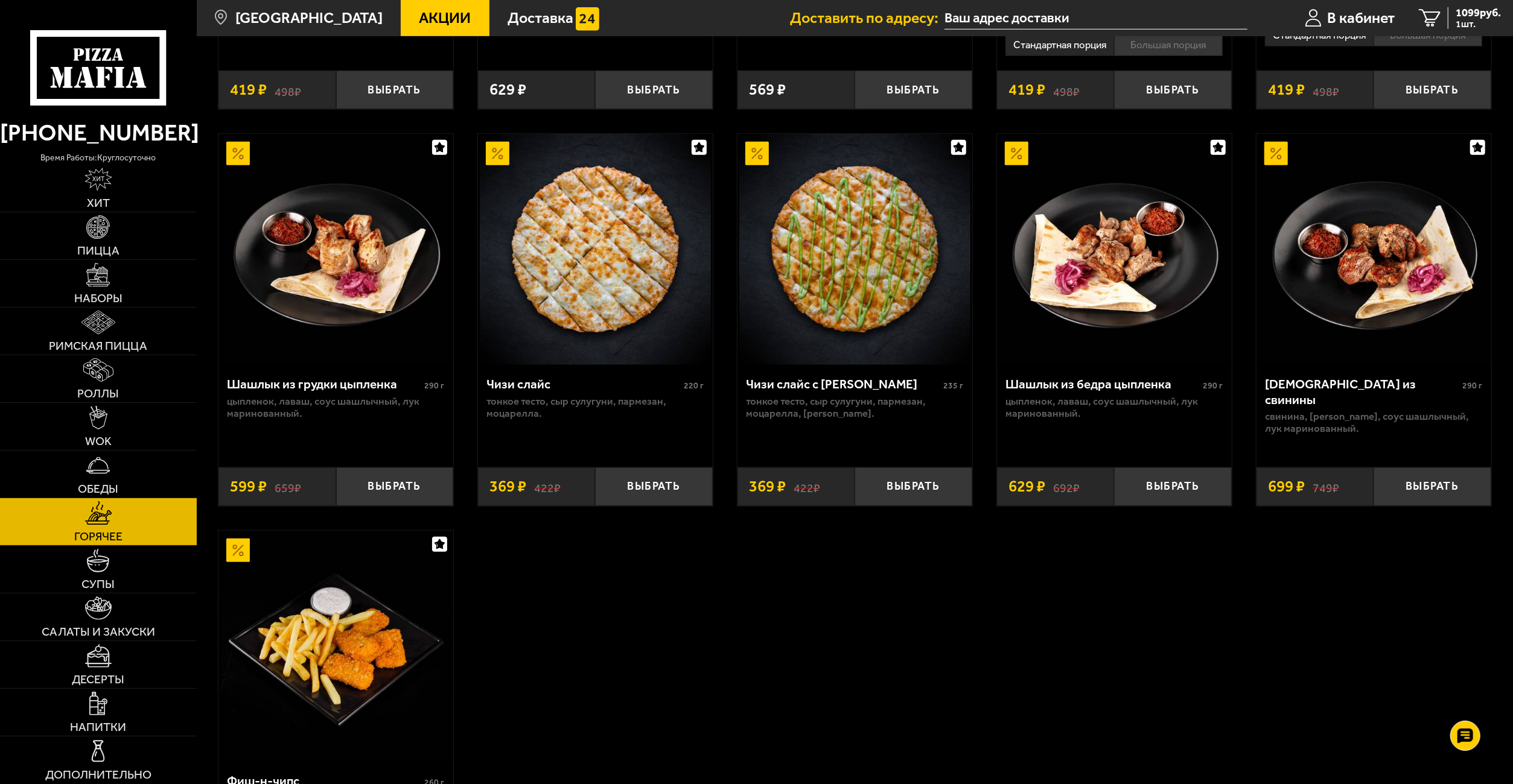
scroll to position [905, 0]
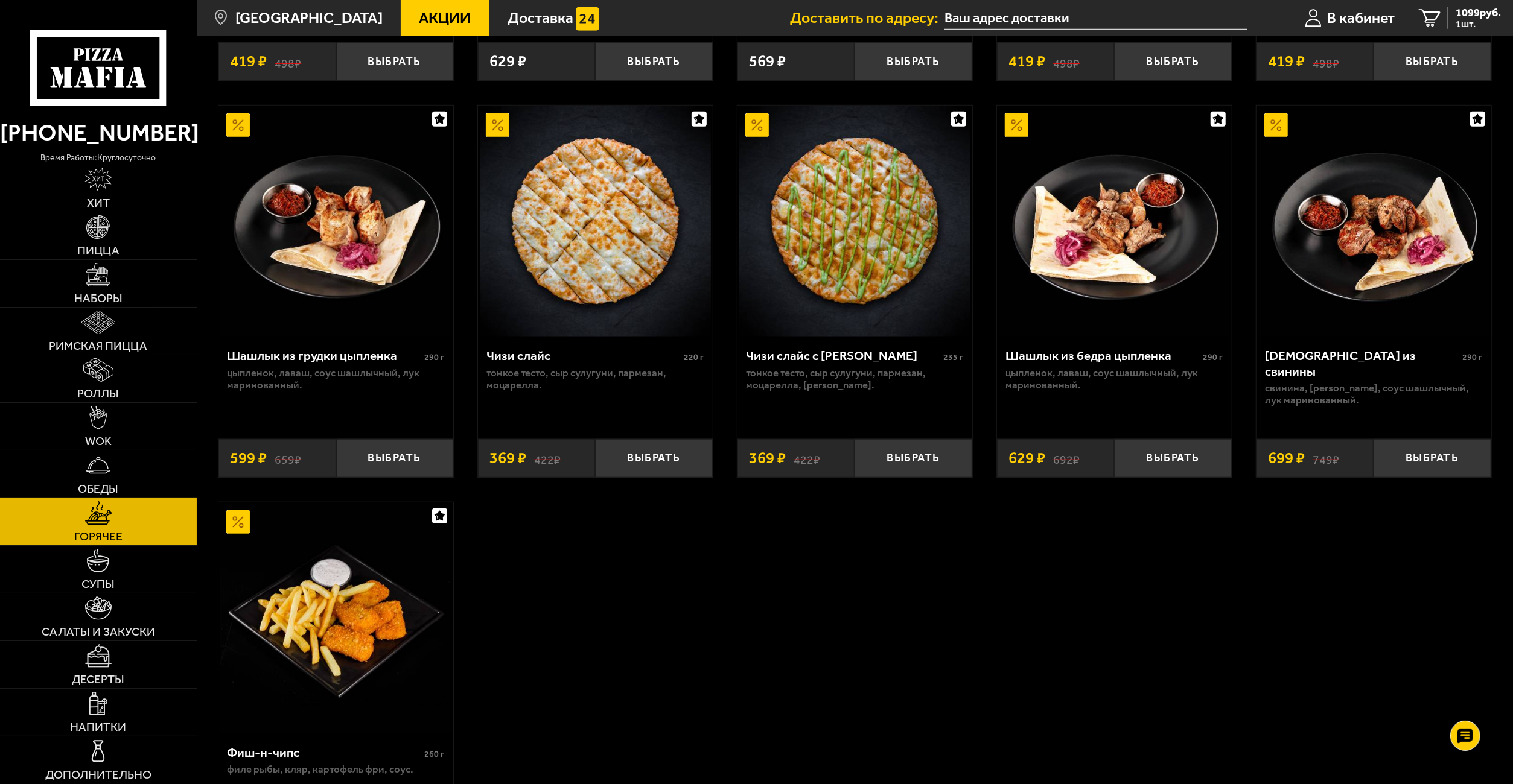
click at [105, 478] on link "Обеды" at bounding box center [98, 473] width 197 height 47
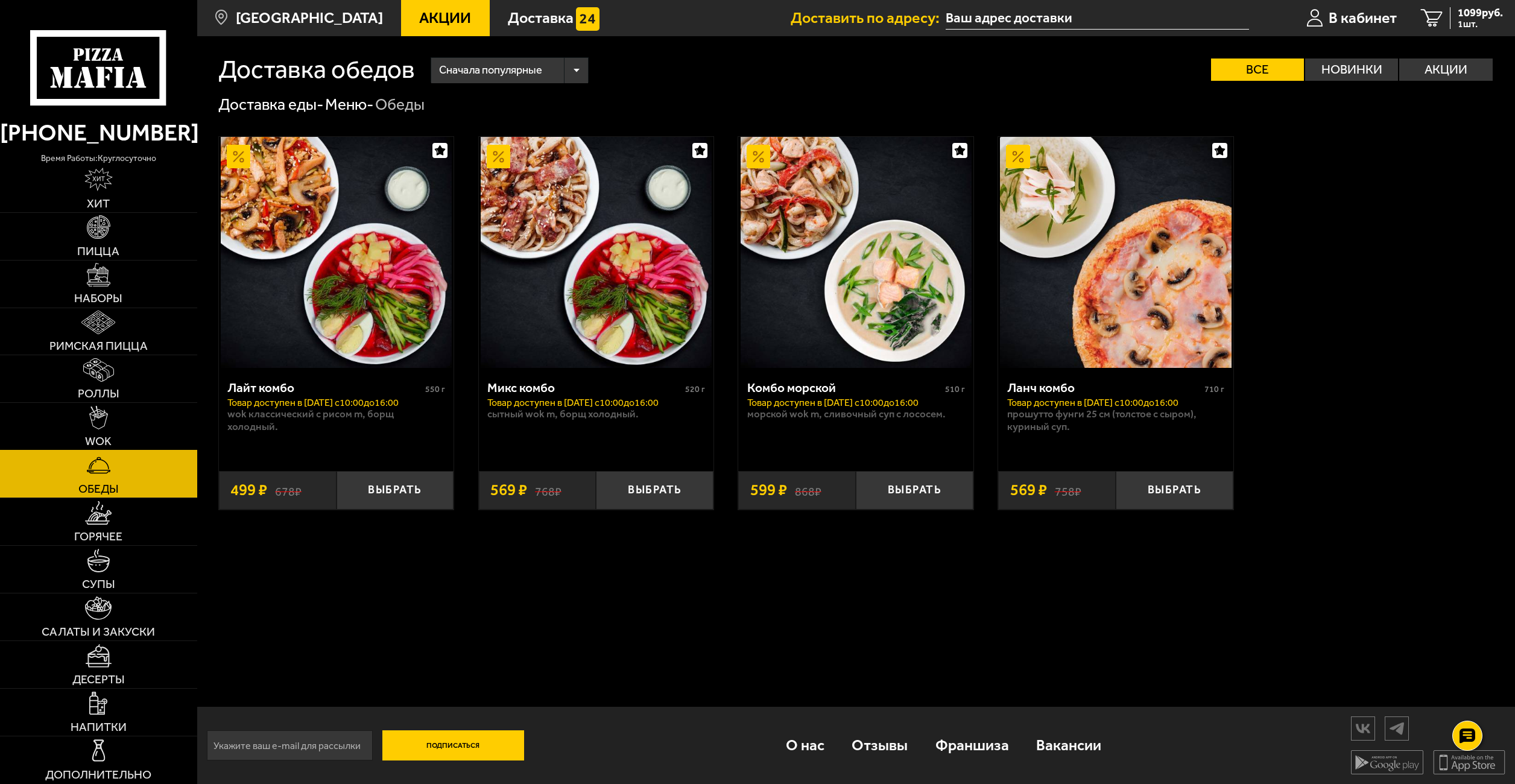
click at [96, 426] on img at bounding box center [98, 418] width 19 height 24
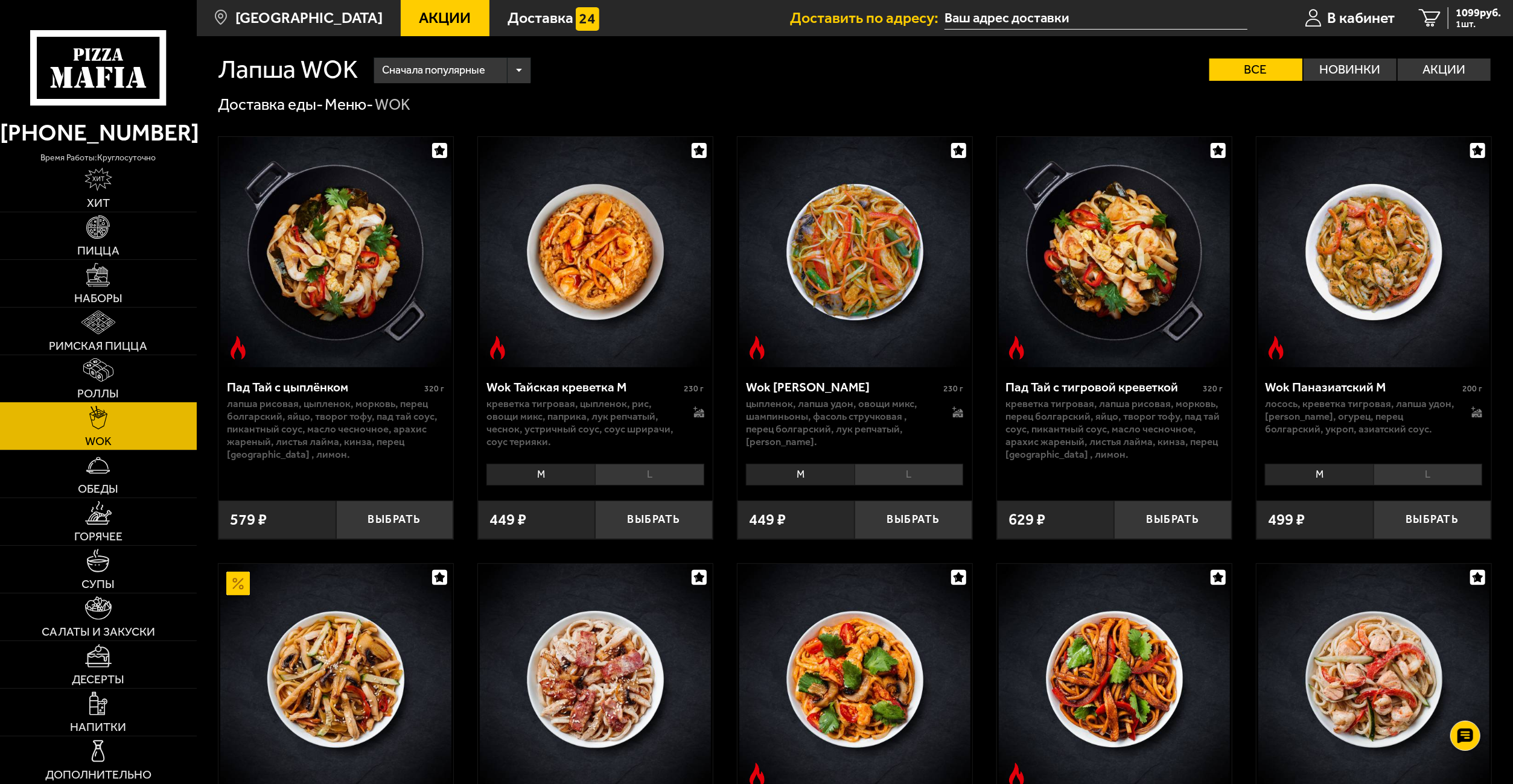
click at [93, 388] on span "Роллы" at bounding box center [97, 394] width 42 height 12
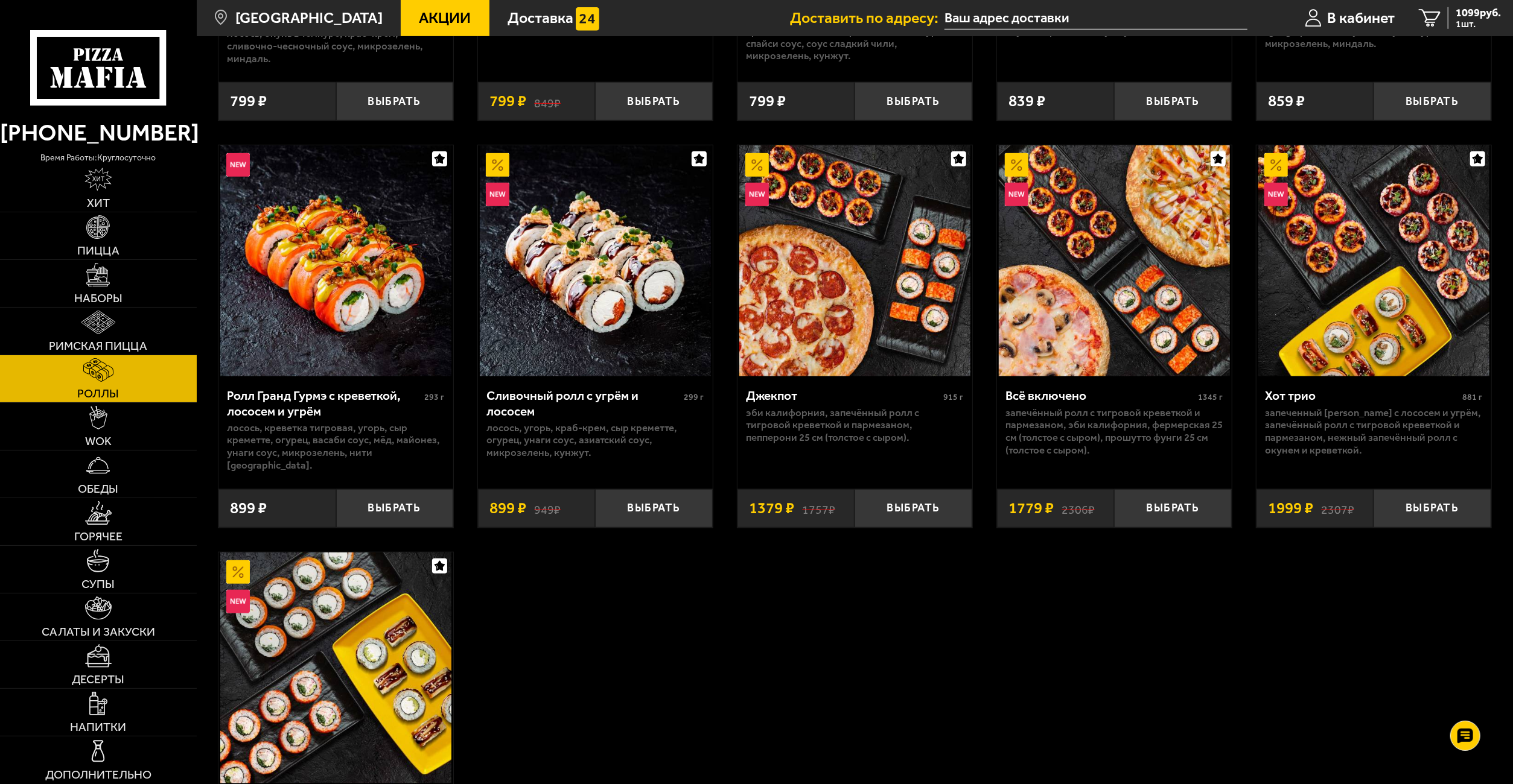
scroll to position [795, 0]
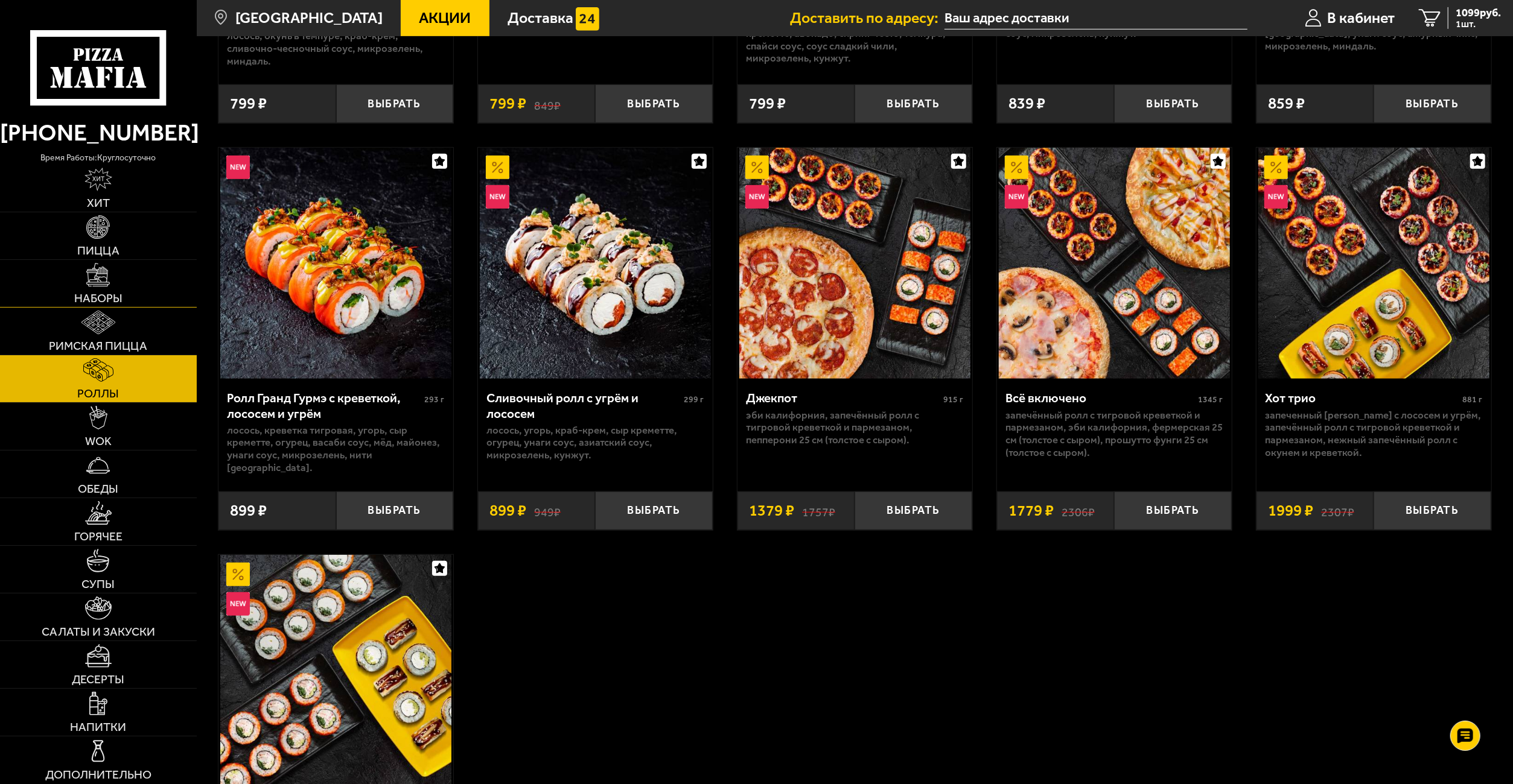
click at [109, 283] on img at bounding box center [97, 274] width 24 height 24
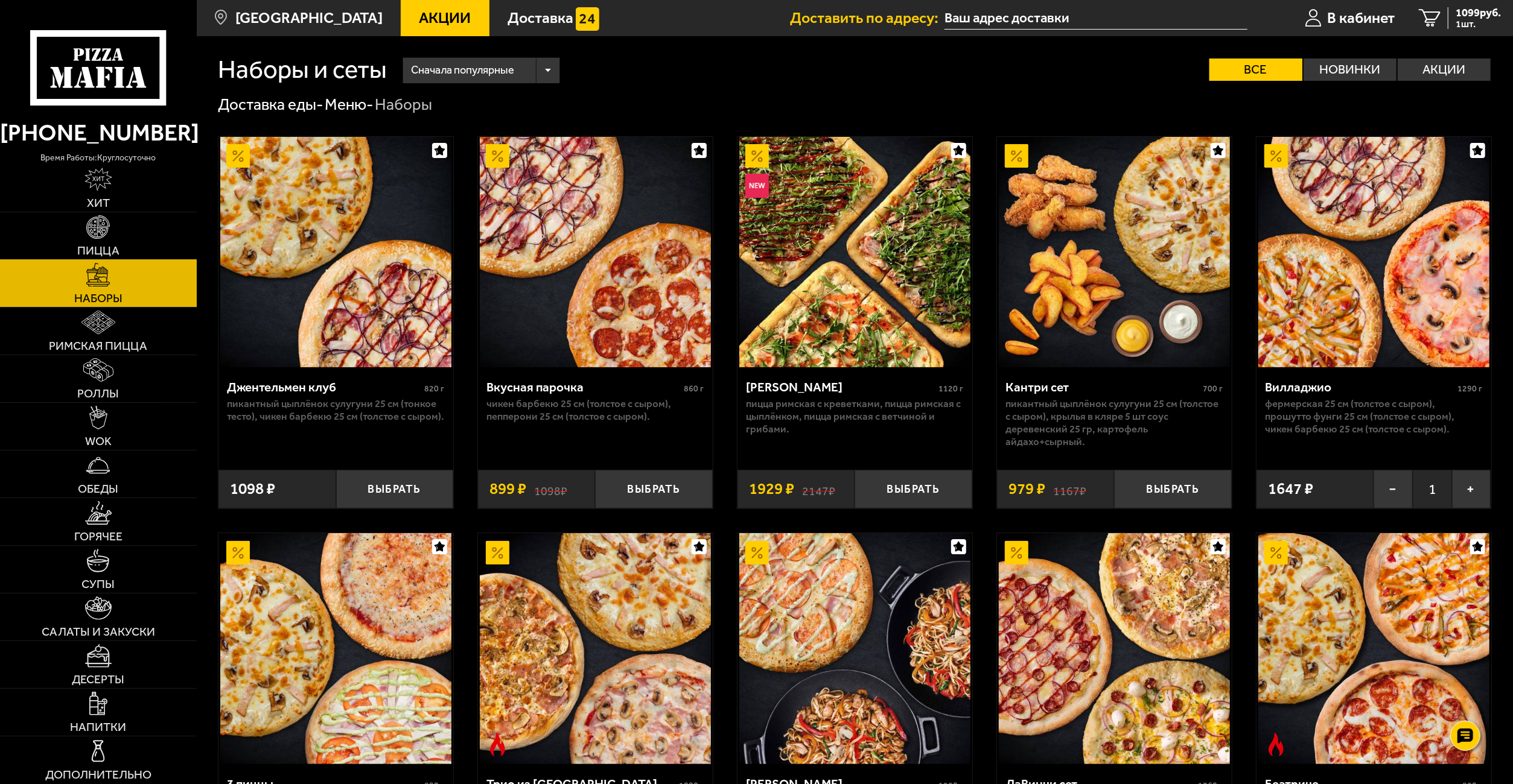
click at [107, 245] on span "Пицца" at bounding box center [98, 251] width 42 height 12
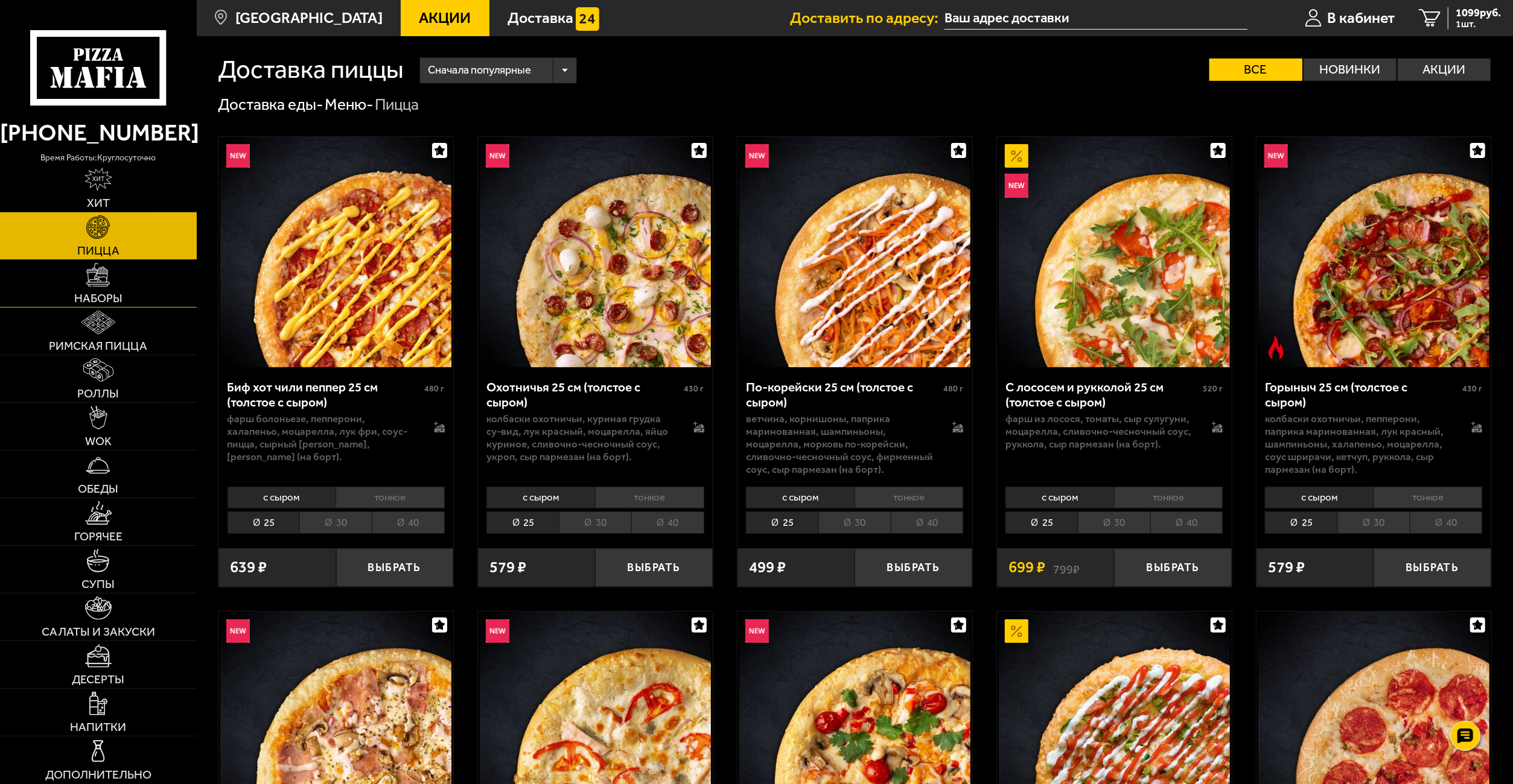
click at [112, 282] on link "Наборы" at bounding box center [98, 283] width 197 height 47
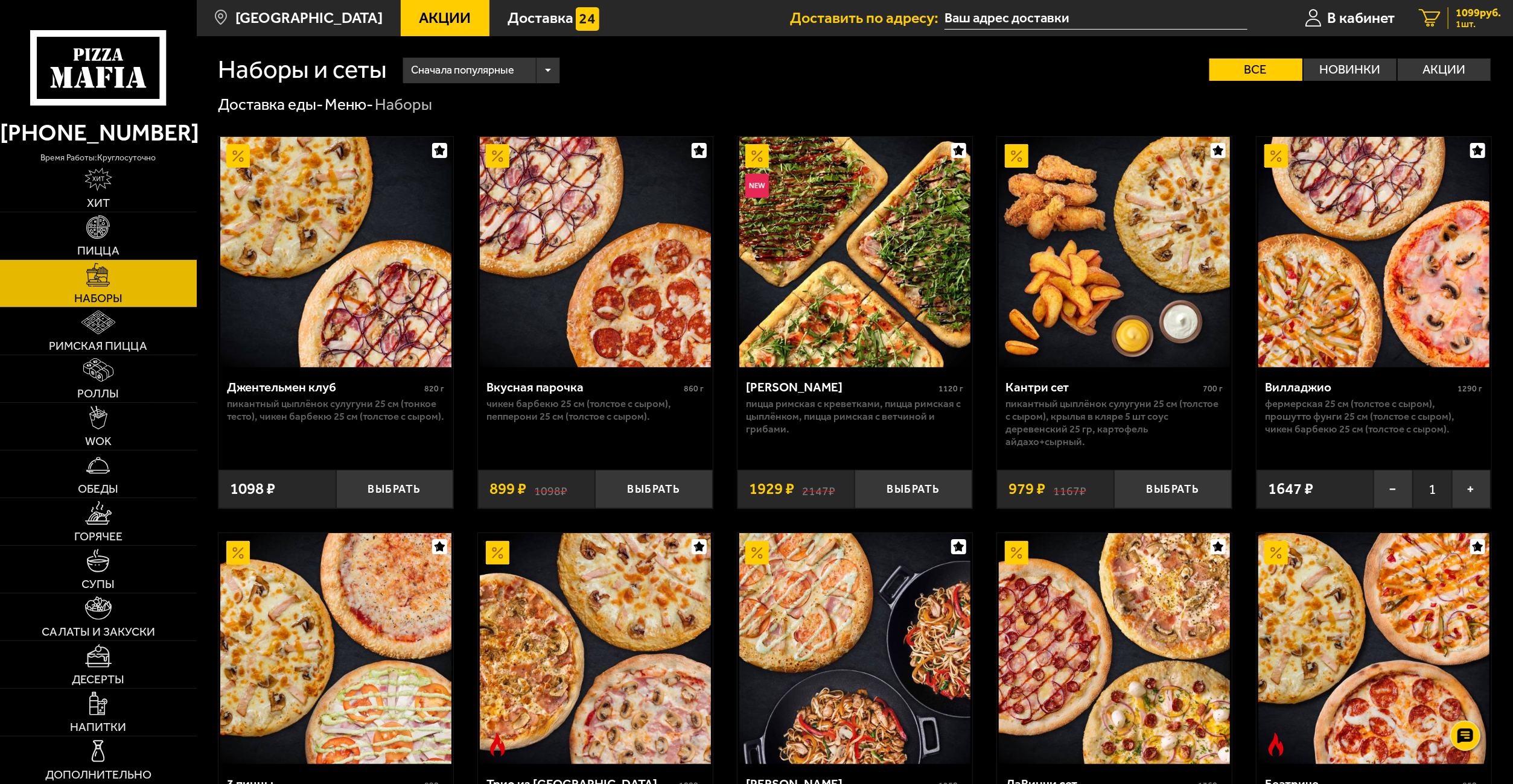
click at [1459, 22] on span "1 шт." at bounding box center [1478, 24] width 45 height 10
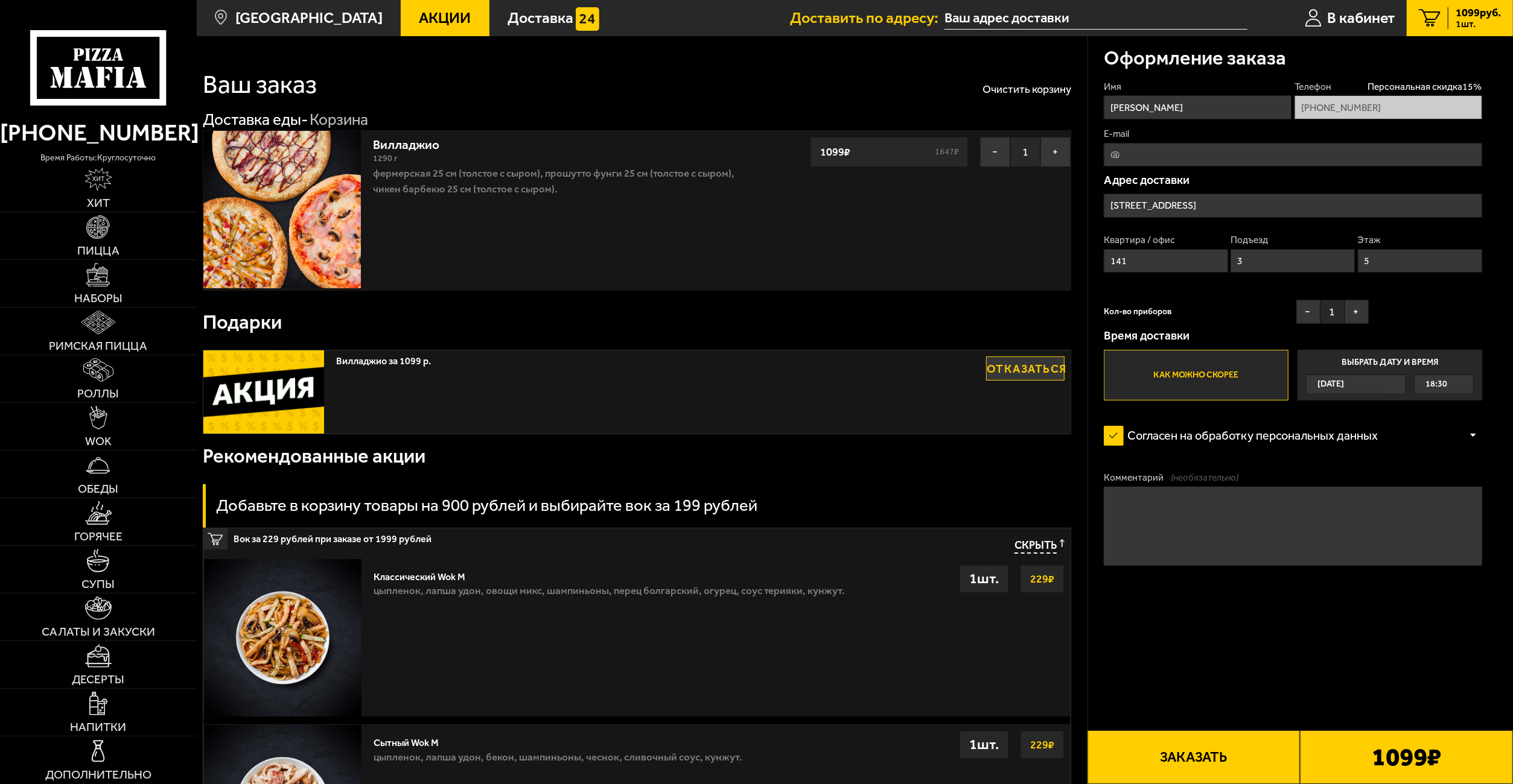
type input "проспект Ударников, 43к2"
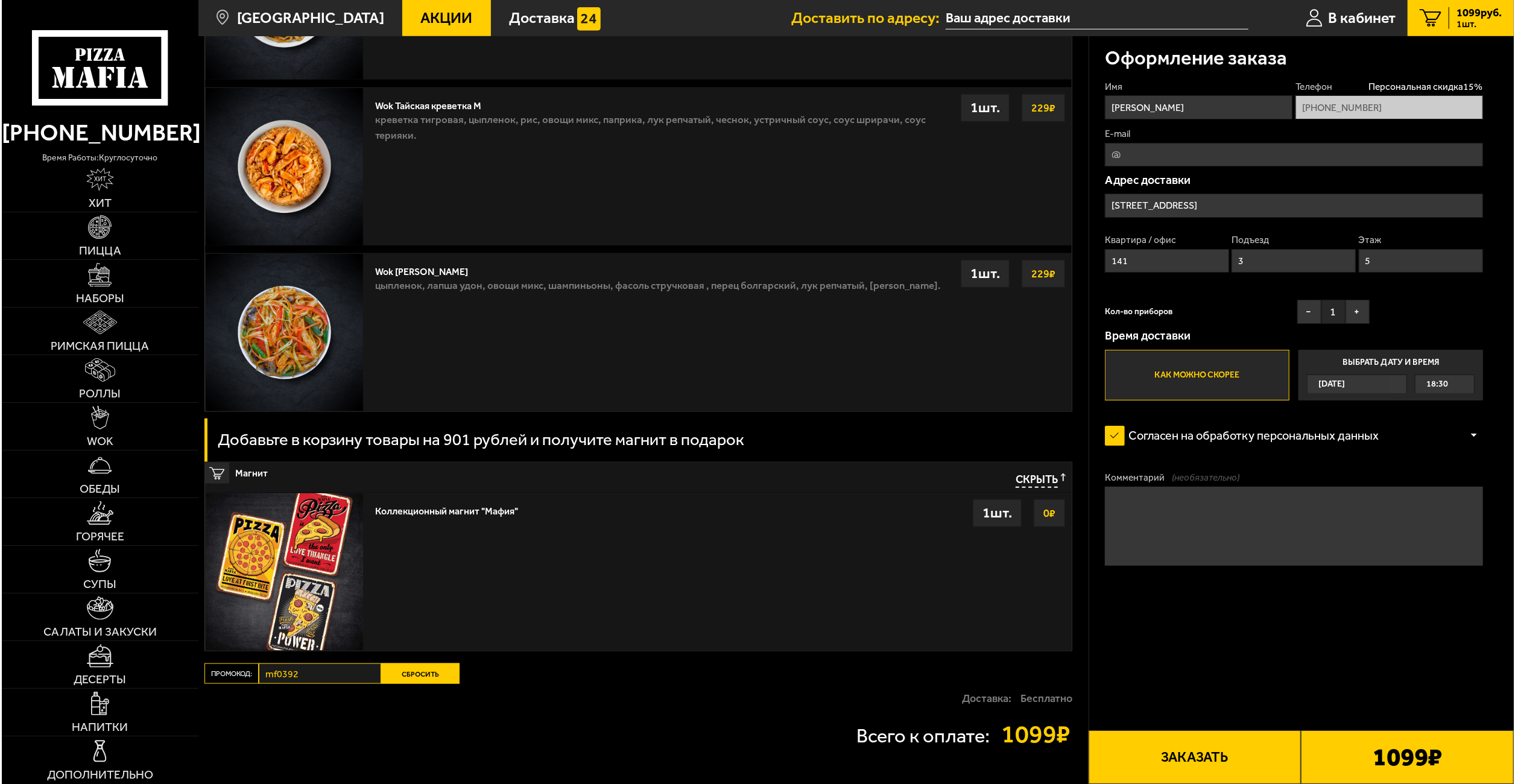
scroll to position [1227, 0]
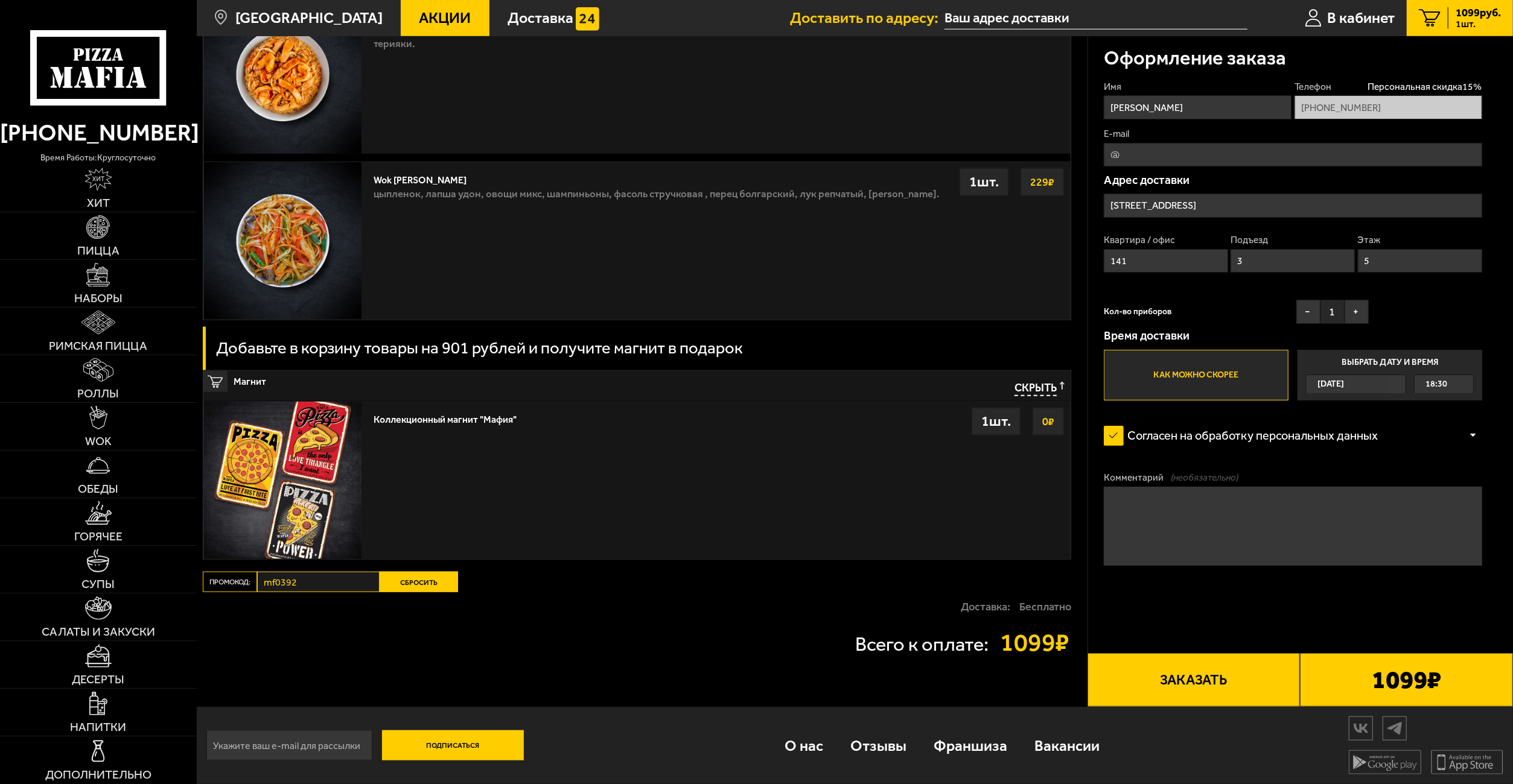
click at [1200, 673] on button "Заказать" at bounding box center [1193, 680] width 213 height 54
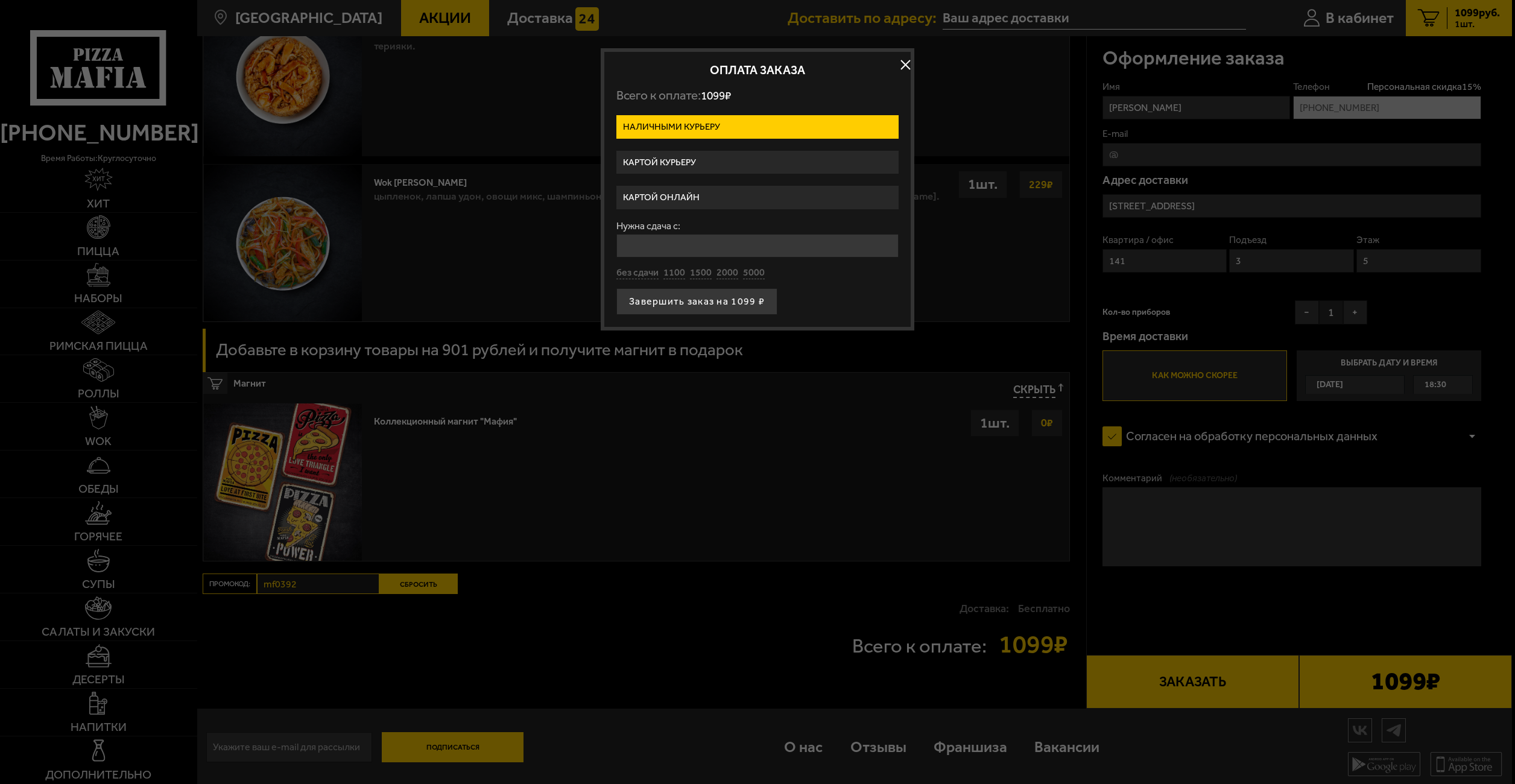
click at [712, 195] on label "Картой онлайн" at bounding box center [758, 197] width 282 height 24
click at [0, 0] on input "Картой онлайн" at bounding box center [0, 0] width 0 height 0
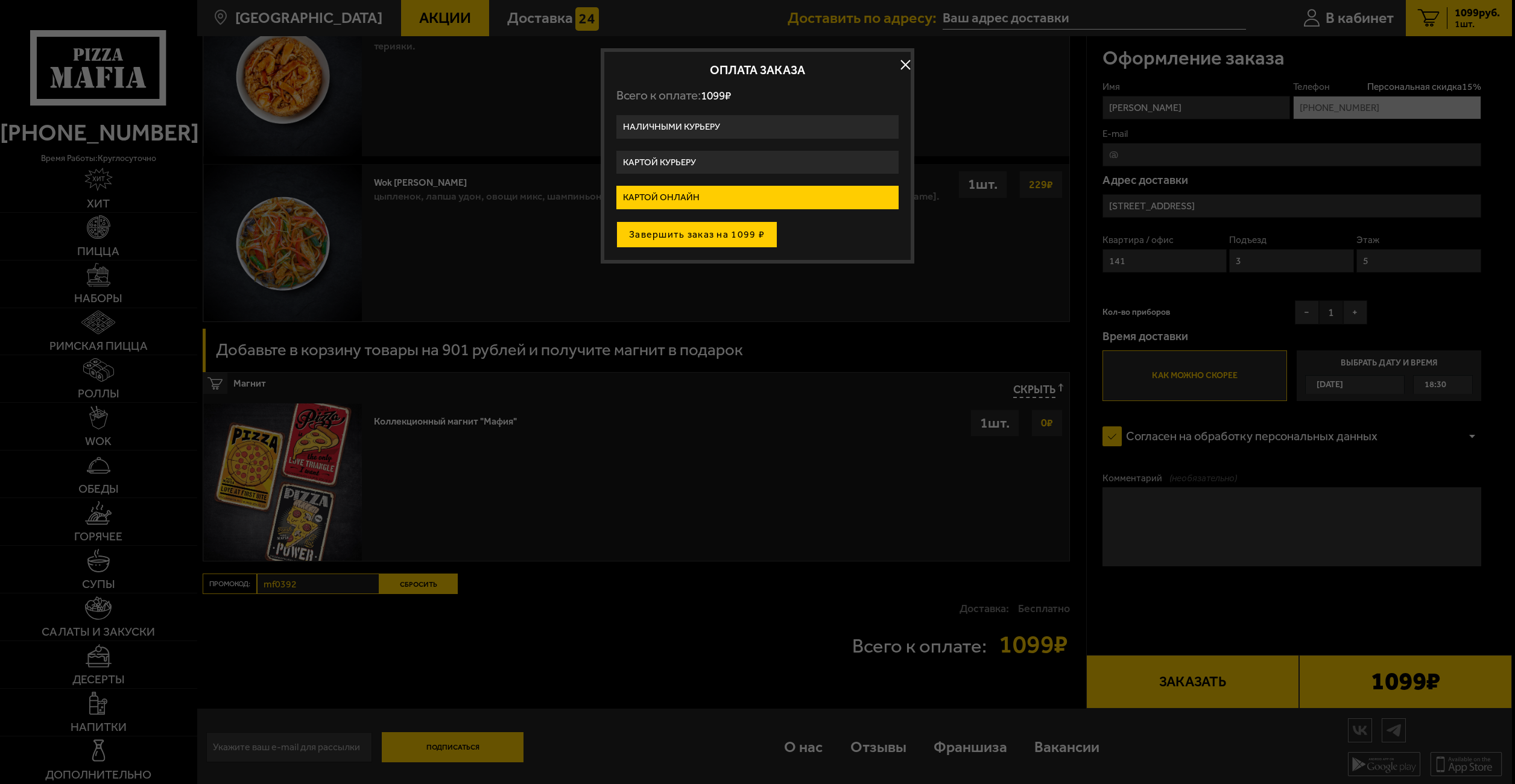
click at [731, 233] on button "Завершить заказ на 1099 ₽" at bounding box center [697, 234] width 161 height 27
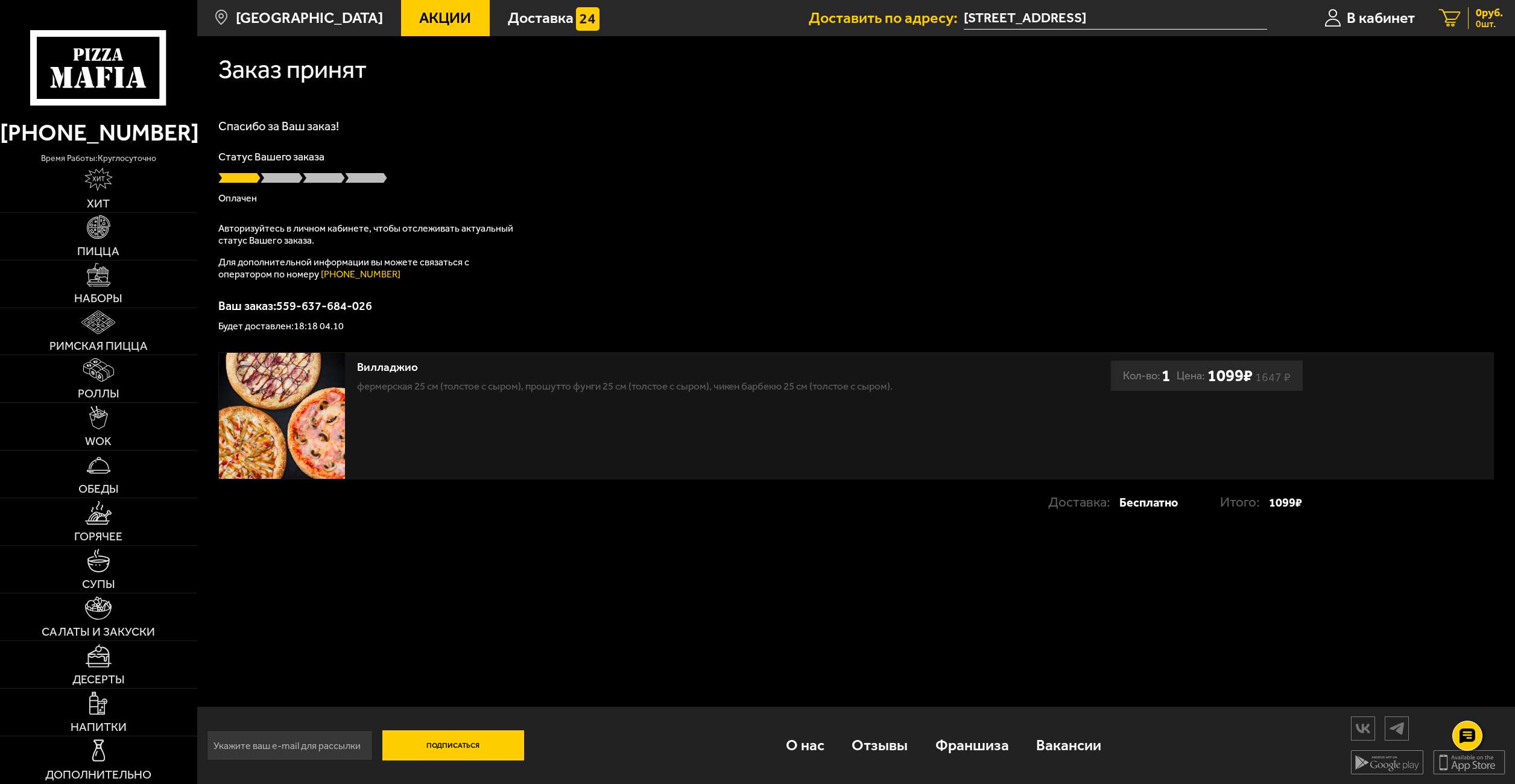
click at [1462, 16] on link "0 руб. 0 шт." at bounding box center [1472, 18] width 88 height 36
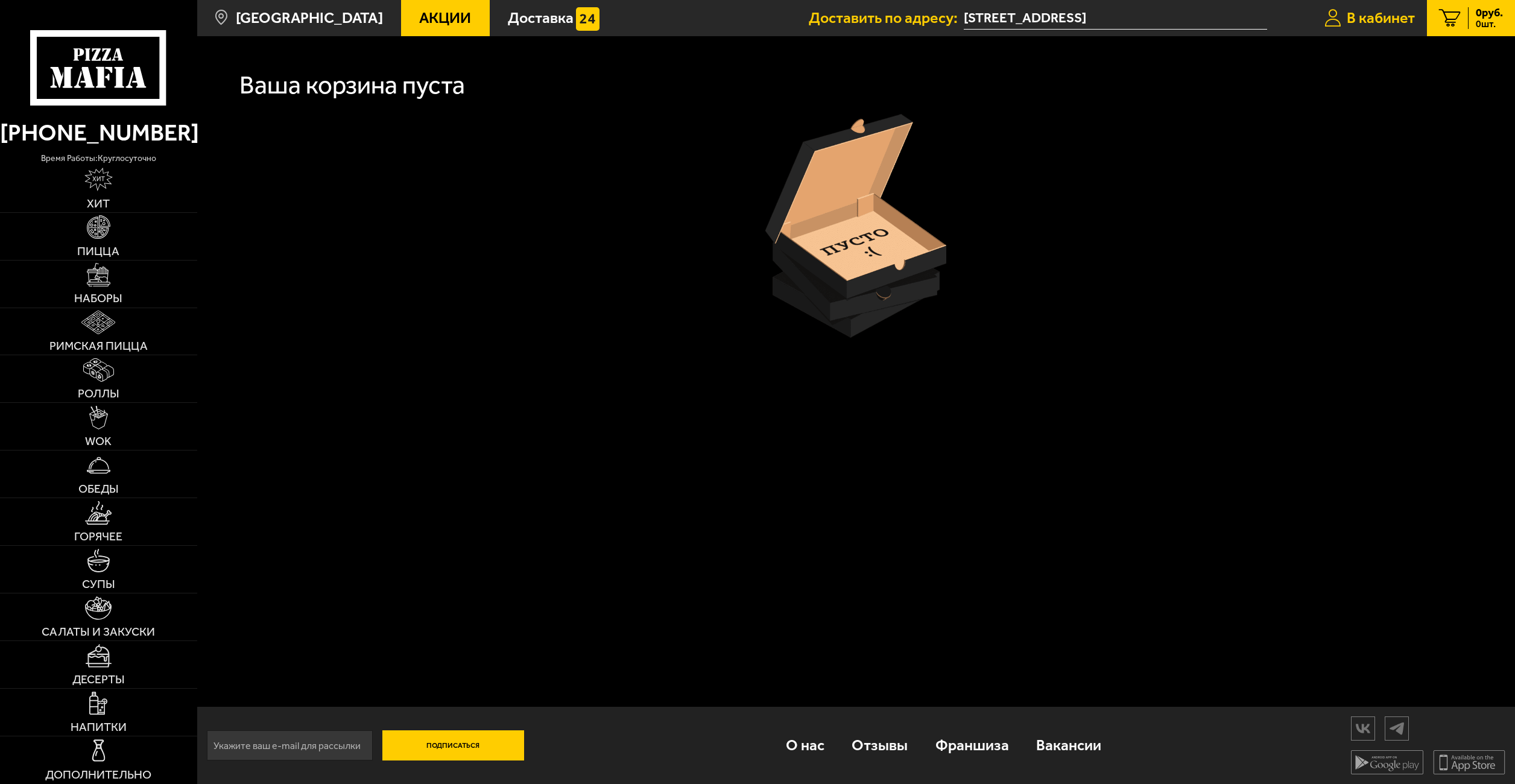
click at [1385, 23] on span "В кабинет" at bounding box center [1380, 18] width 68 height 15
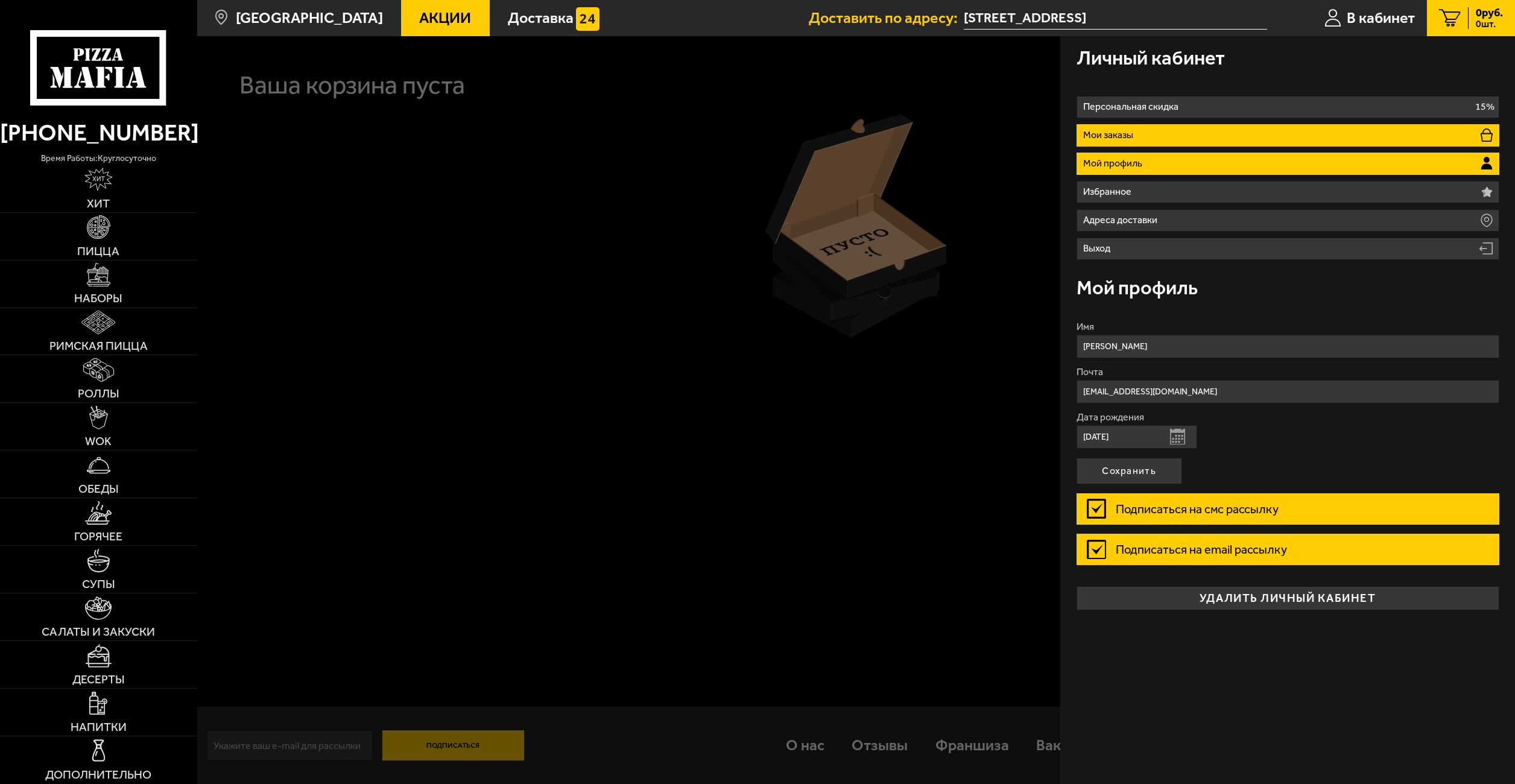
click at [1159, 126] on li "Мои заказы" at bounding box center [1288, 135] width 423 height 22
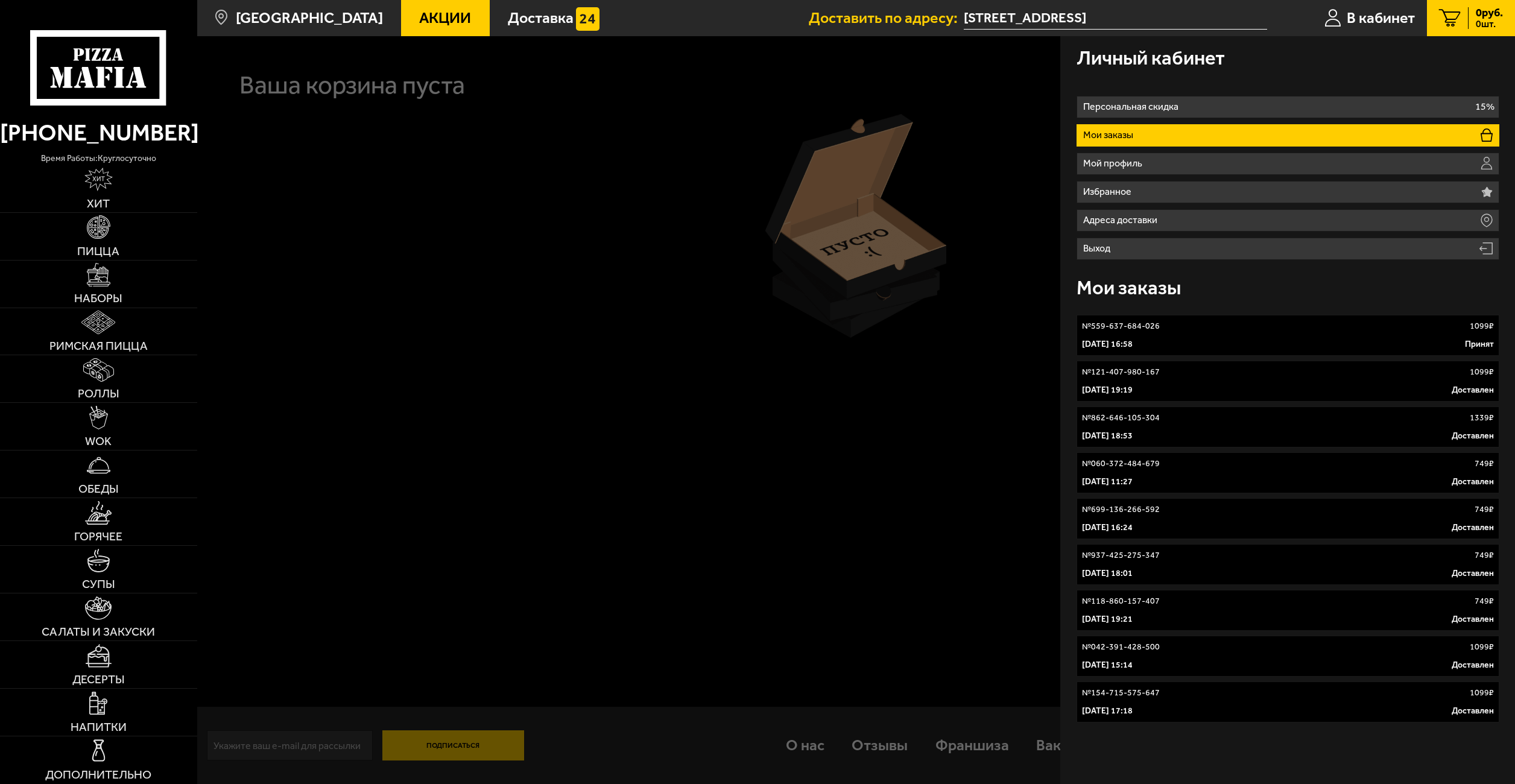
click at [1206, 333] on link "№ 559-637-684-026 1099 ₽ 4 октября 2025 г. 16:58 Принят" at bounding box center [1288, 335] width 423 height 41
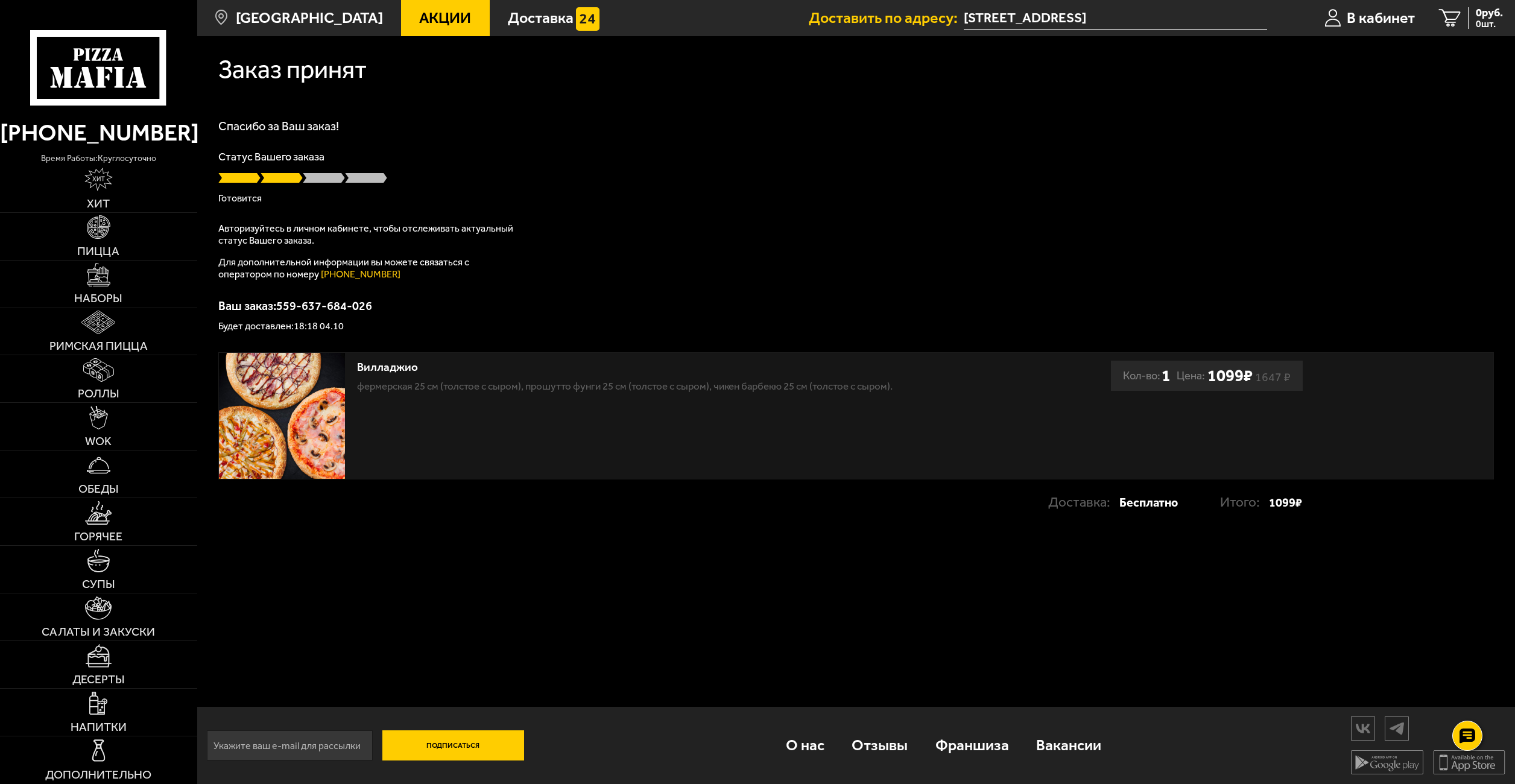
drag, startPoint x: 684, startPoint y: 276, endPoint x: 691, endPoint y: 273, distance: 7.6
click at [1476, 12] on span "0 руб." at bounding box center [1489, 12] width 27 height 11
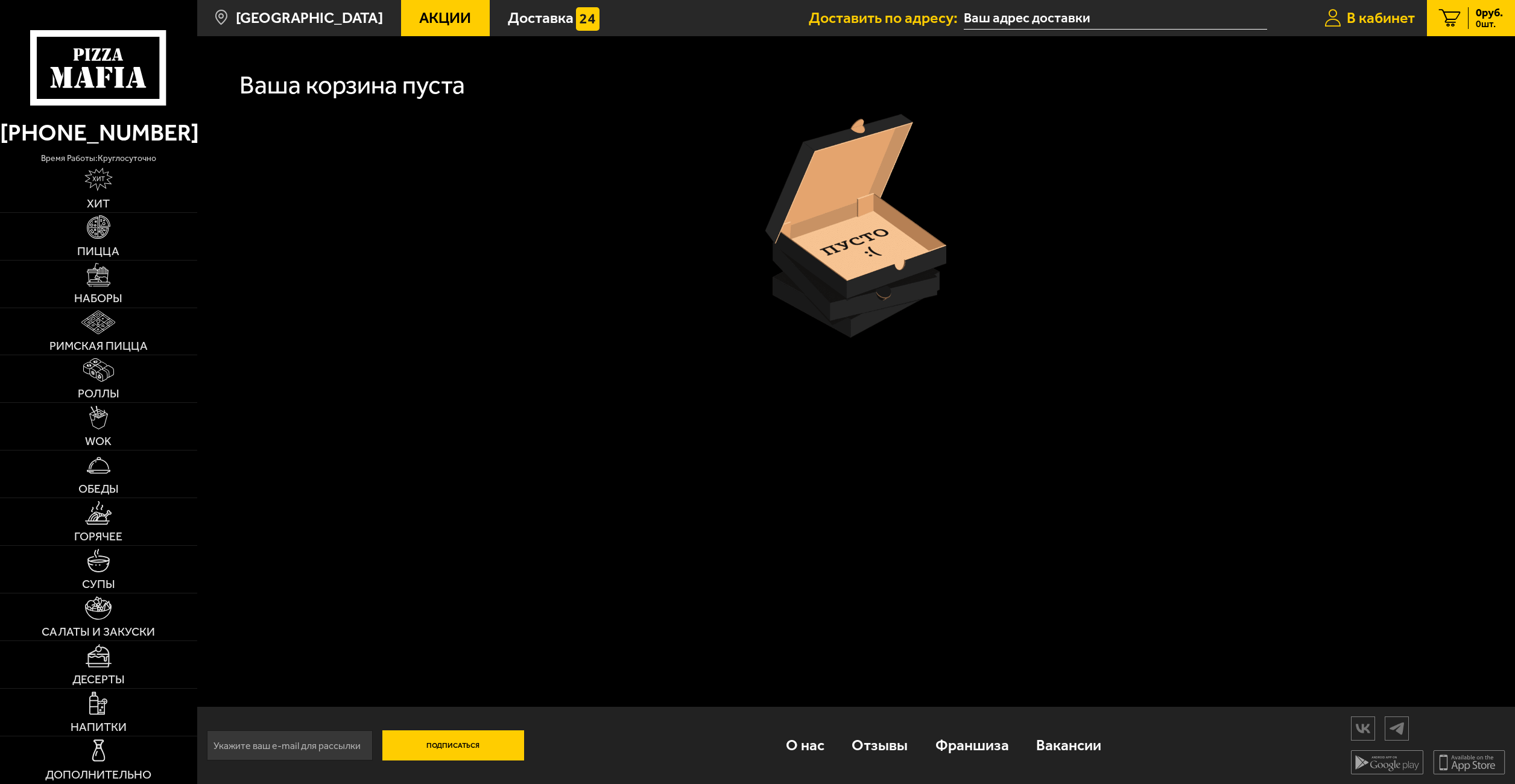
click at [1367, 16] on span "В кабинет" at bounding box center [1380, 18] width 68 height 15
